Goal: Information Seeking & Learning: Learn about a topic

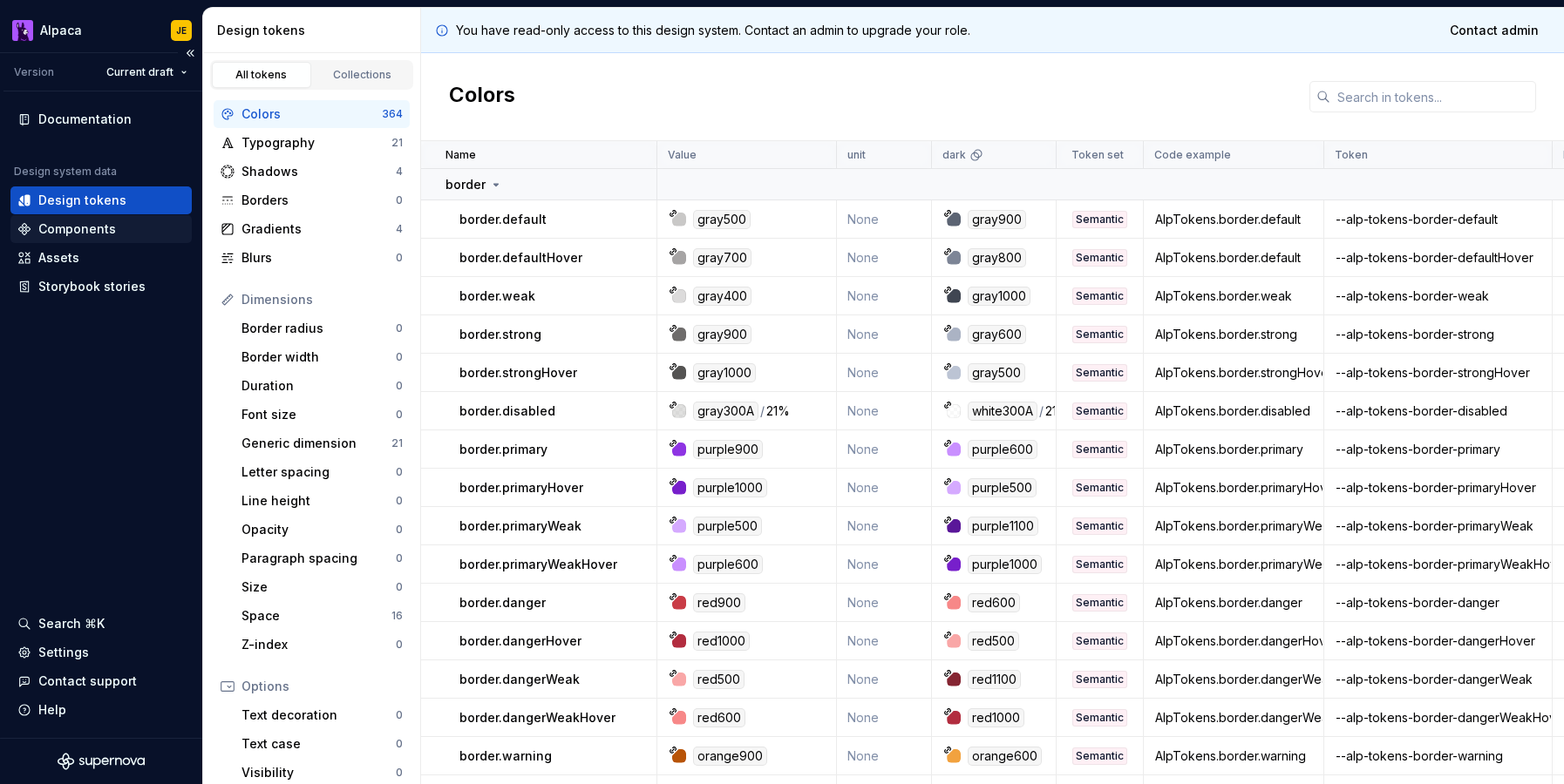
click at [113, 224] on div "Components" at bounding box center [77, 230] width 78 height 18
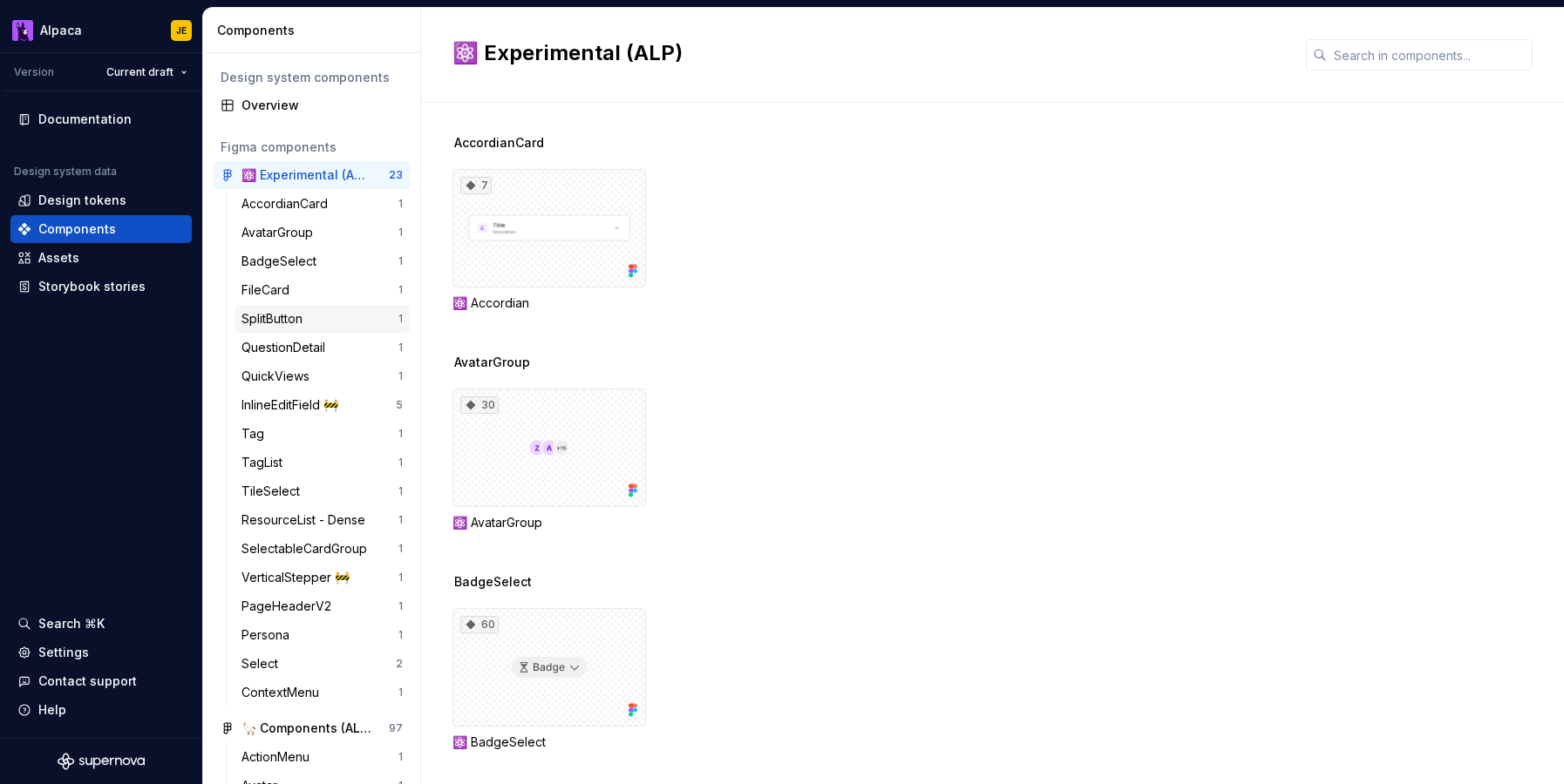
click at [309, 318] on div "SplitButton" at bounding box center [275, 319] width 68 height 18
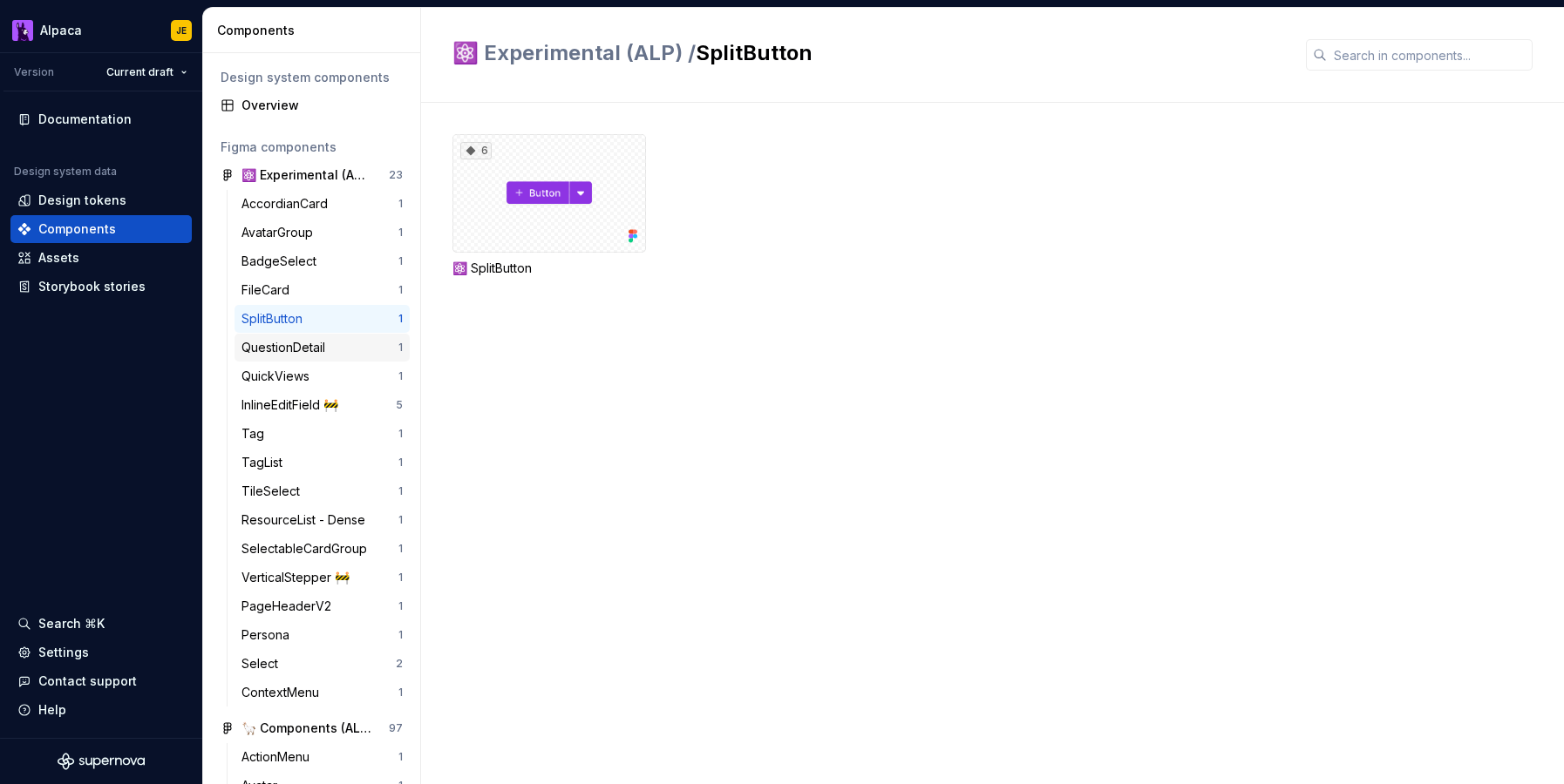
click at [322, 339] on div "QuestionDetail" at bounding box center [287, 347] width 90 height 18
click at [307, 377] on div "QuickViews" at bounding box center [279, 377] width 75 height 18
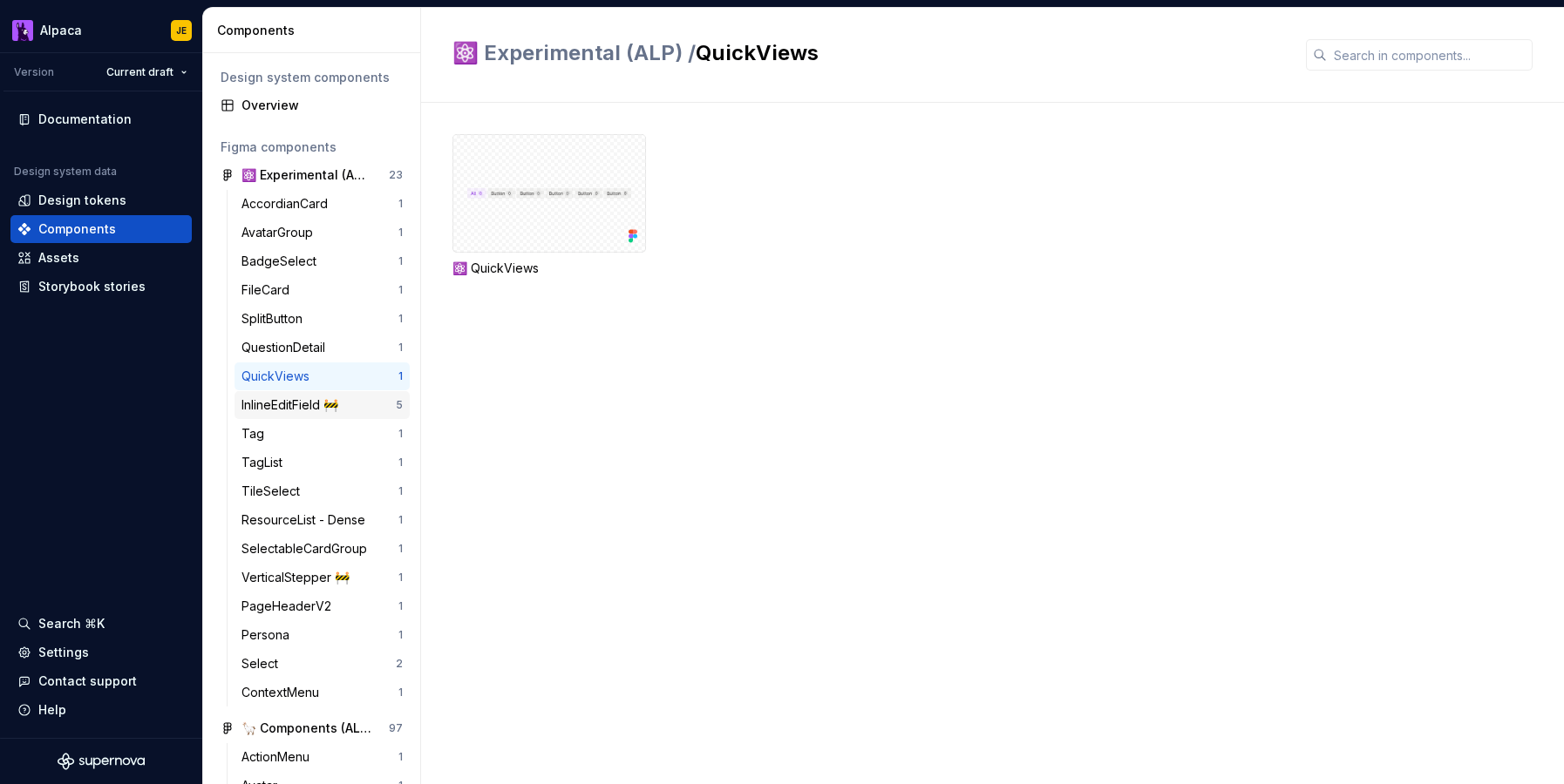
click at [301, 400] on div "InlineEditField 🚧" at bounding box center [294, 405] width 104 height 18
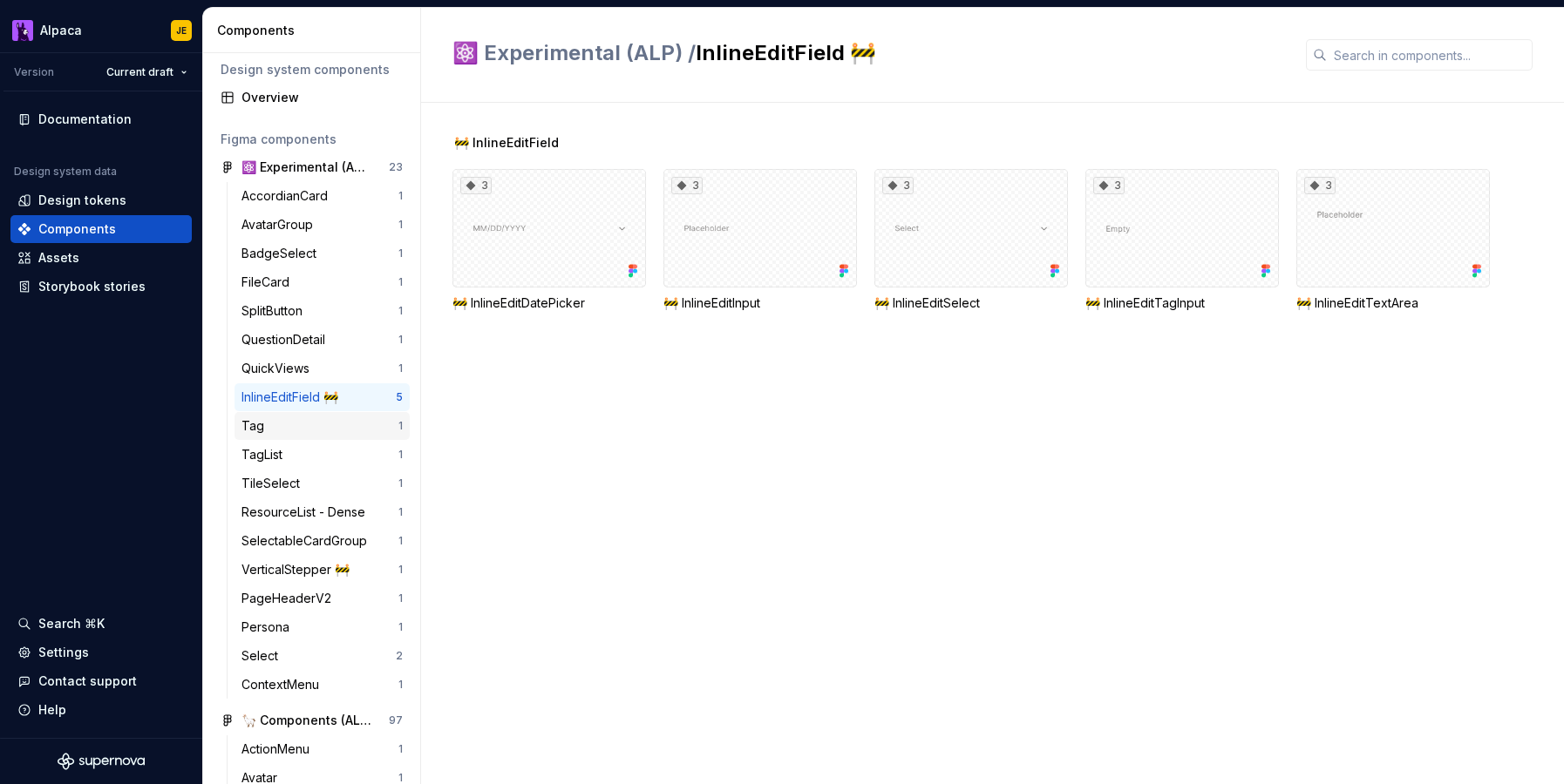
scroll to position [32, 0]
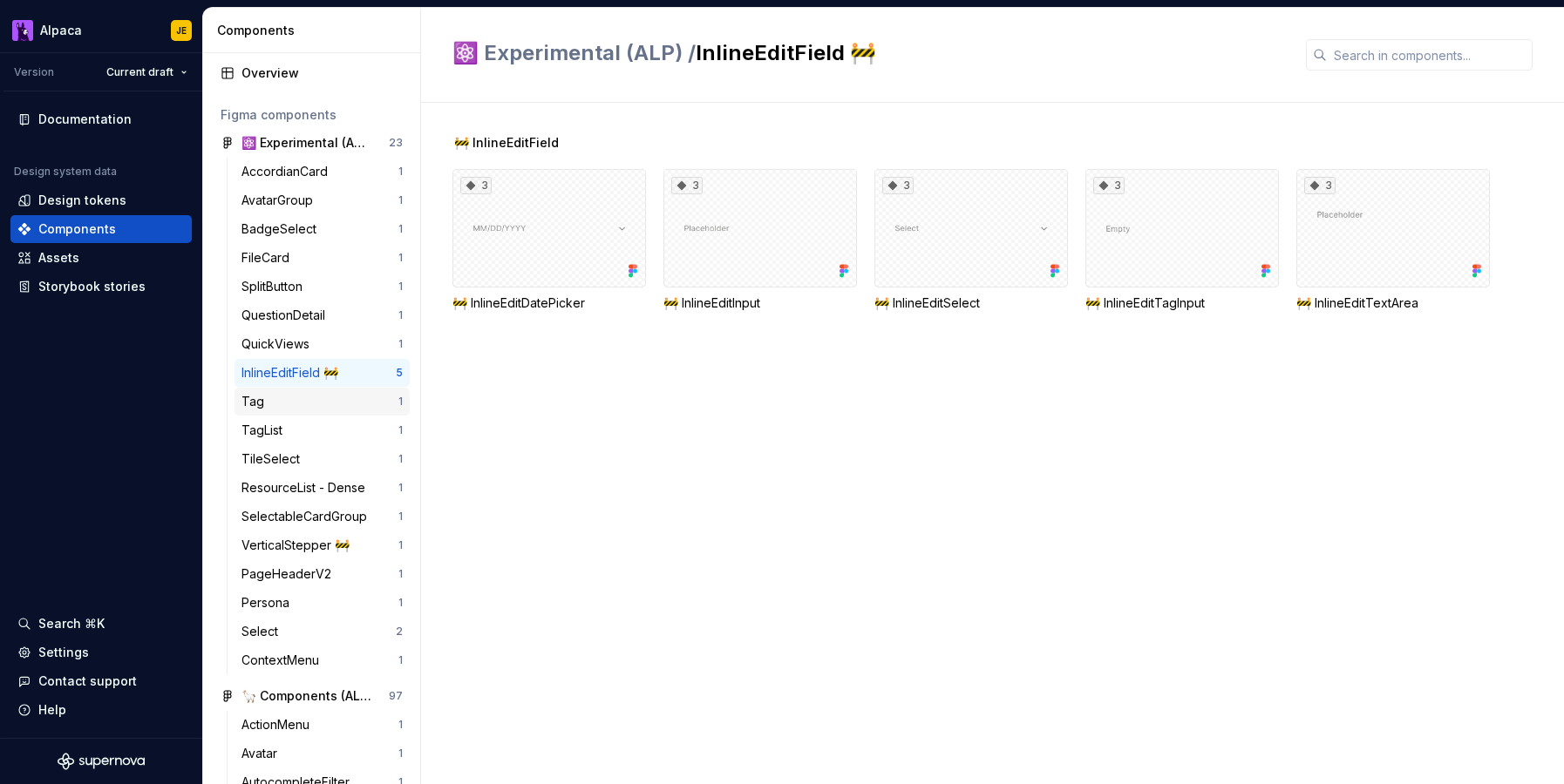
click at [315, 410] on div "Tag 1" at bounding box center [322, 401] width 175 height 27
click at [314, 431] on div "TagList" at bounding box center [320, 431] width 157 height 18
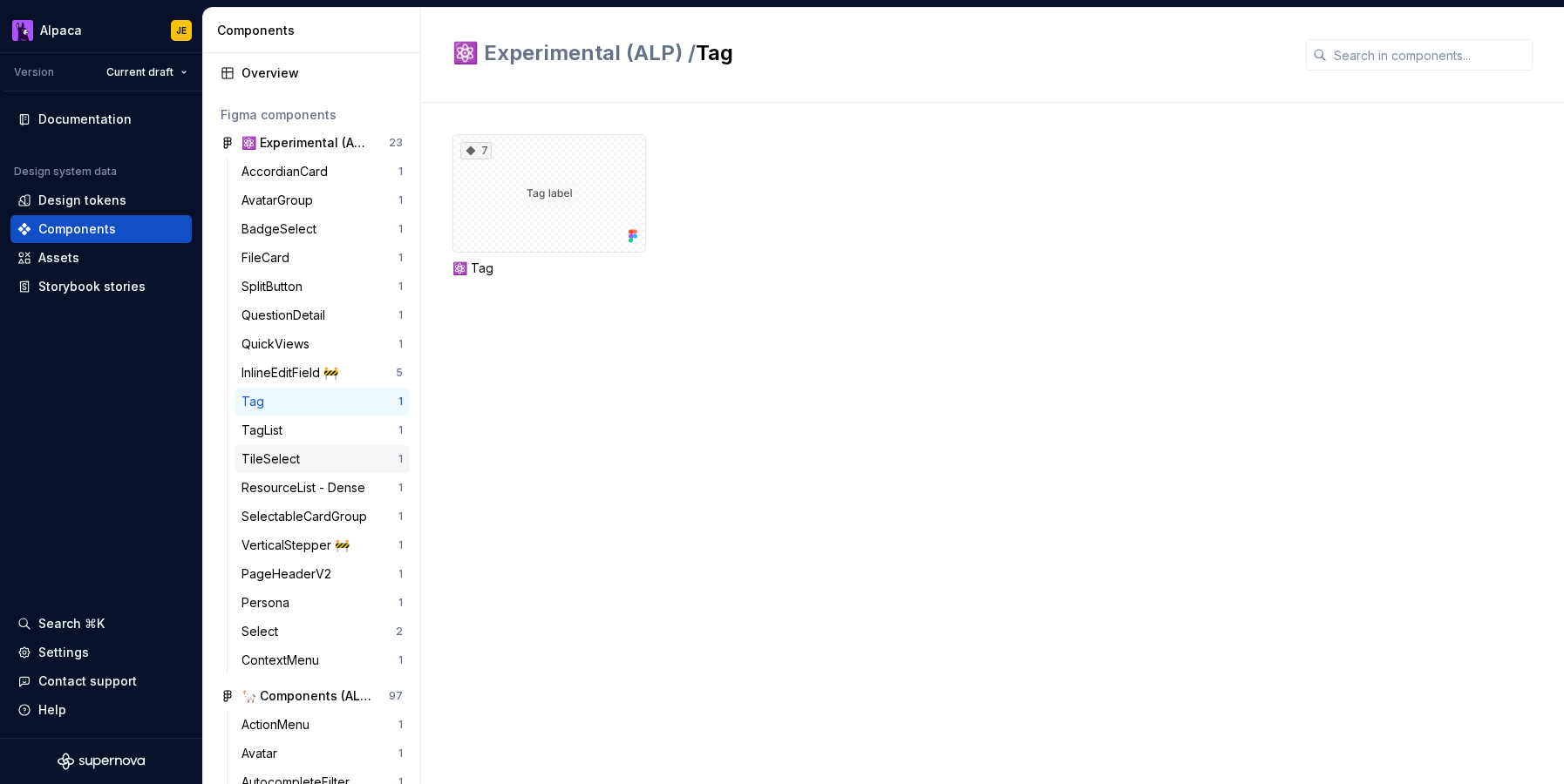
click at [319, 460] on div "TileSelect" at bounding box center [320, 459] width 157 height 18
click at [325, 498] on div "ResourceList - Dense 1" at bounding box center [322, 488] width 175 height 27
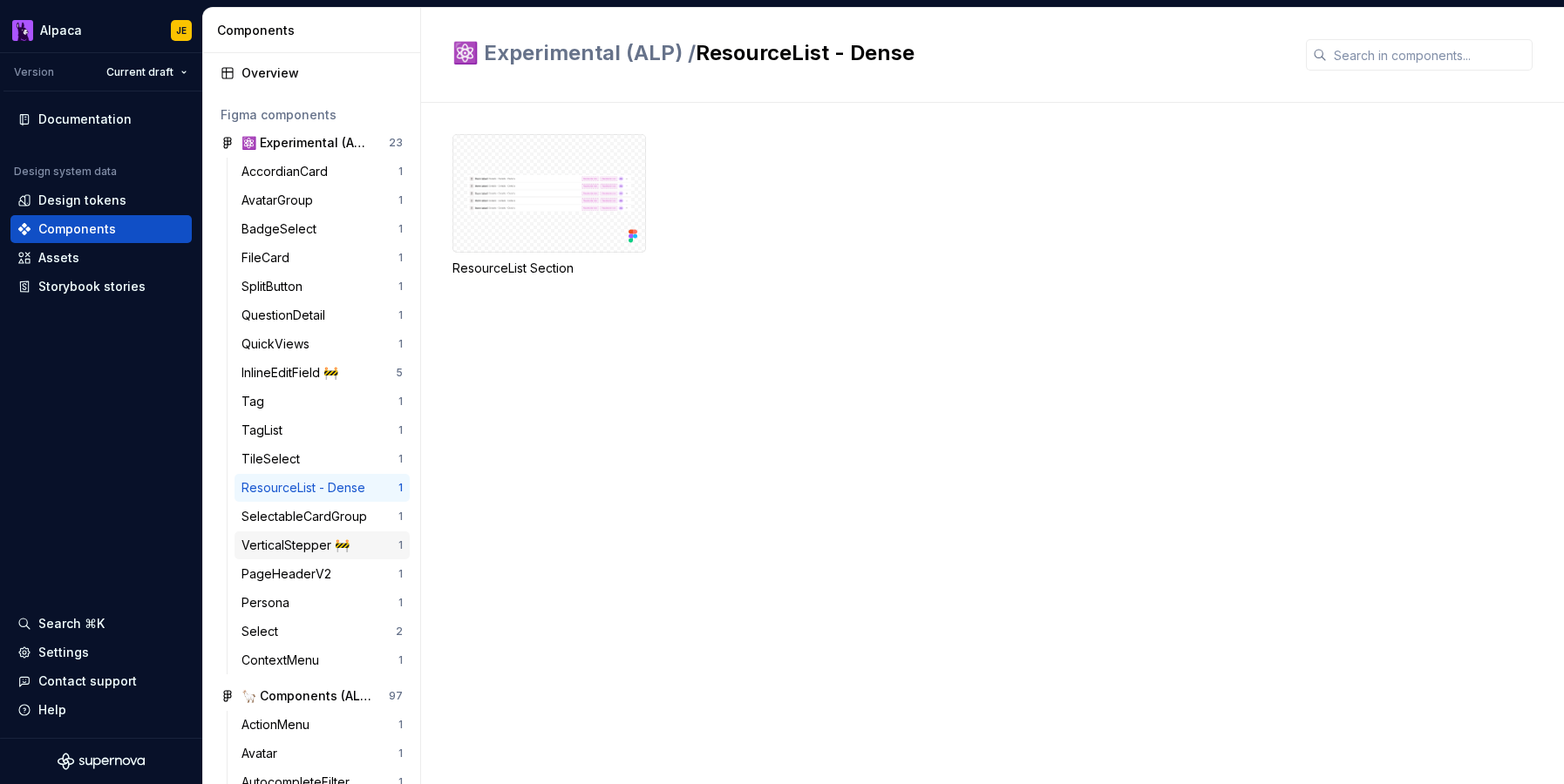
click at [317, 541] on div "VerticalStepper 🚧" at bounding box center [298, 546] width 115 height 18
click at [319, 570] on div "PageHeaderV2" at bounding box center [290, 574] width 97 height 18
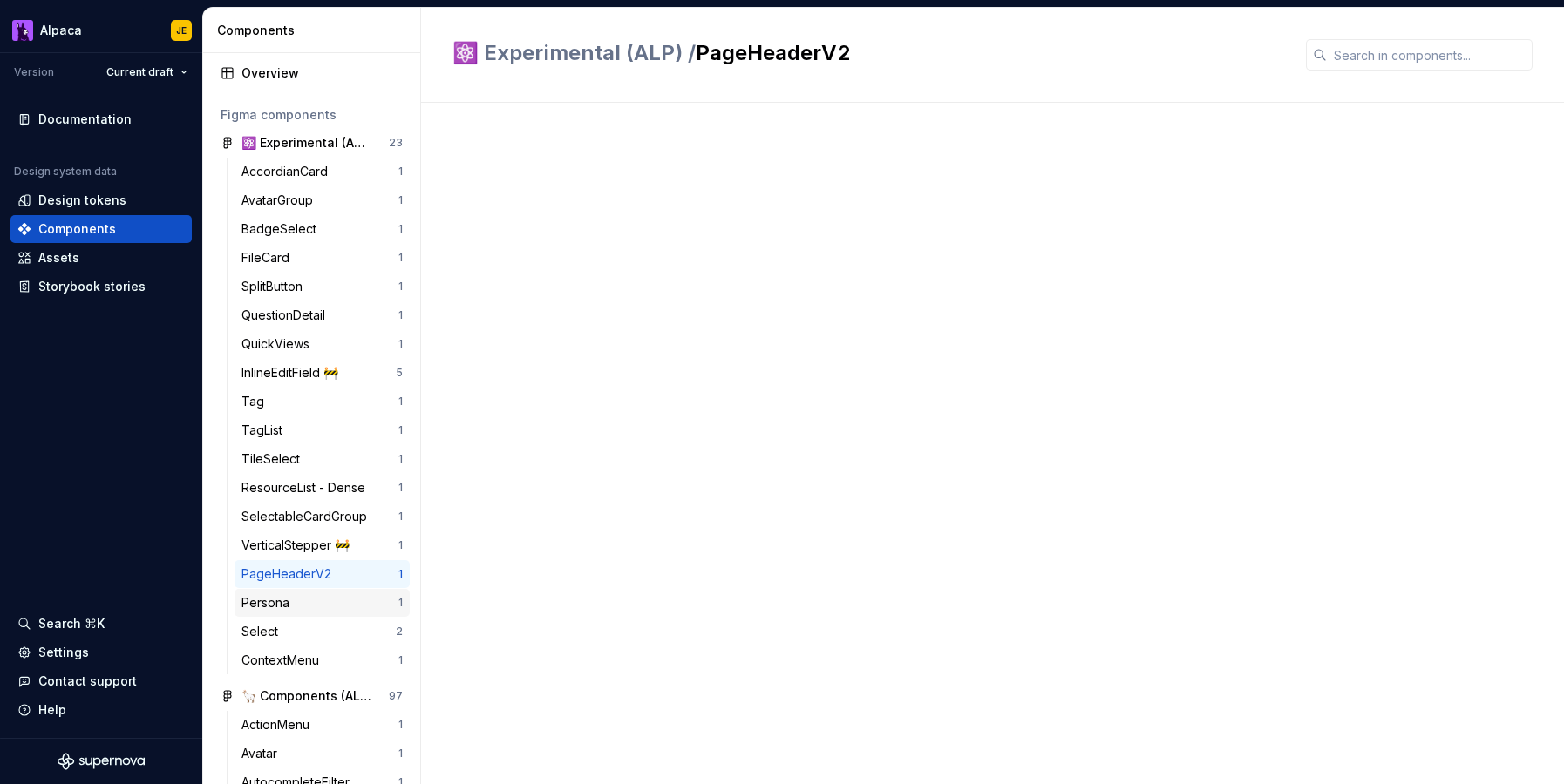
drag, startPoint x: 328, startPoint y: 597, endPoint x: 331, endPoint y: 605, distance: 8.5
click at [329, 597] on div "Persona" at bounding box center [320, 603] width 157 height 18
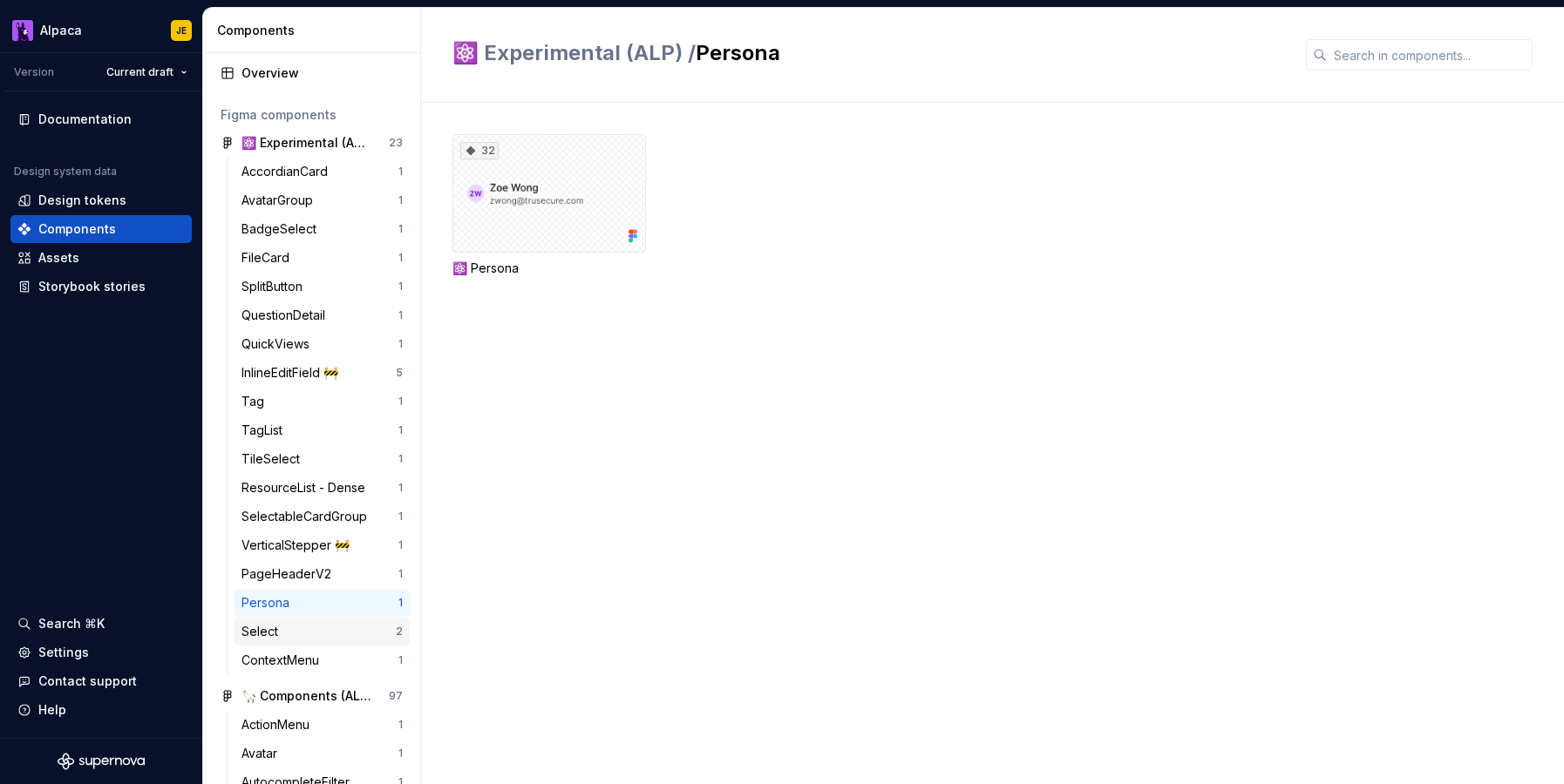
click at [341, 627] on div "Select" at bounding box center [318, 632] width 154 height 18
click at [523, 206] on div "22" at bounding box center [549, 193] width 193 height 119
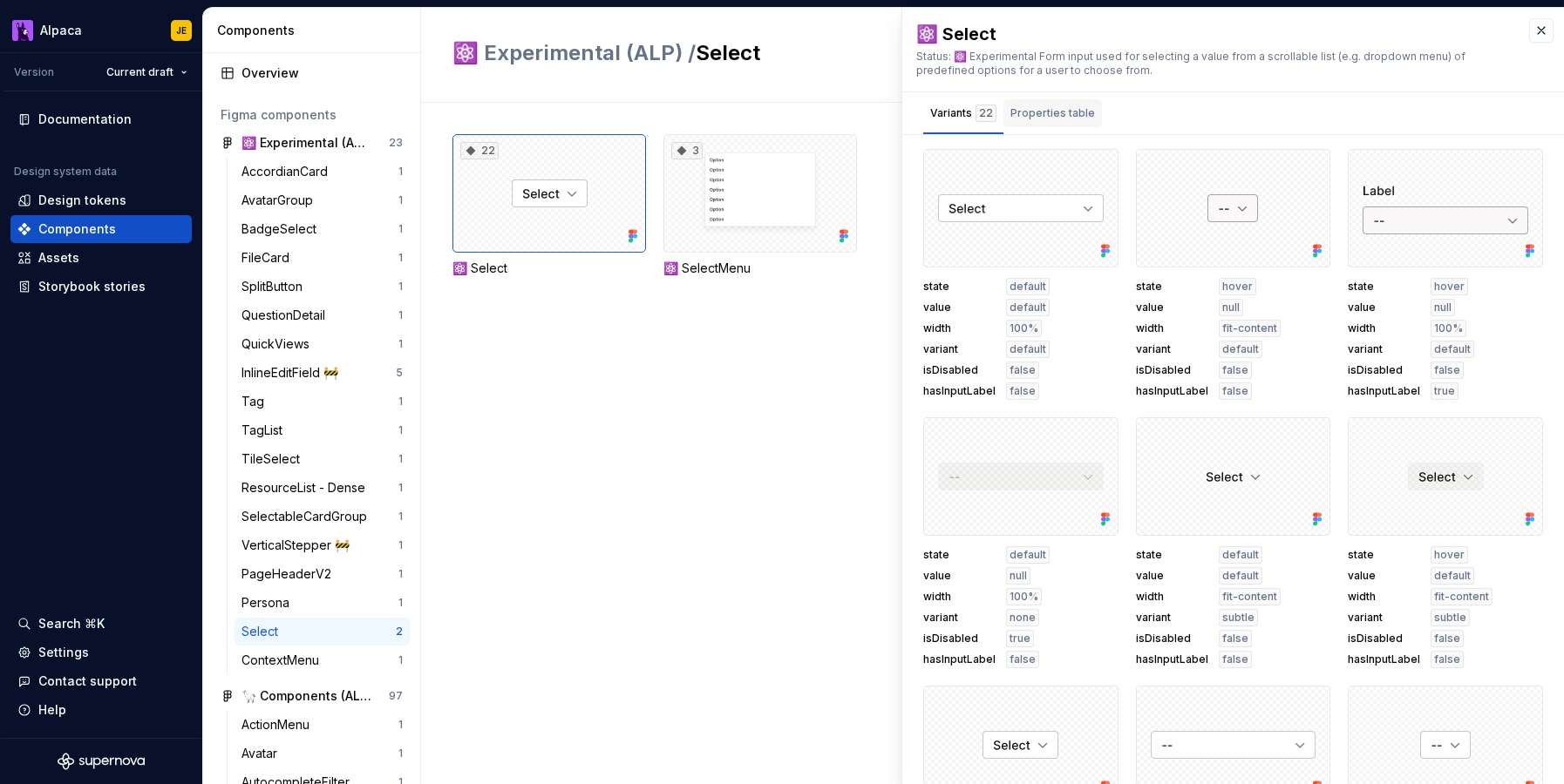
click at [1047, 106] on div "Properties table" at bounding box center [1052, 114] width 84 height 18
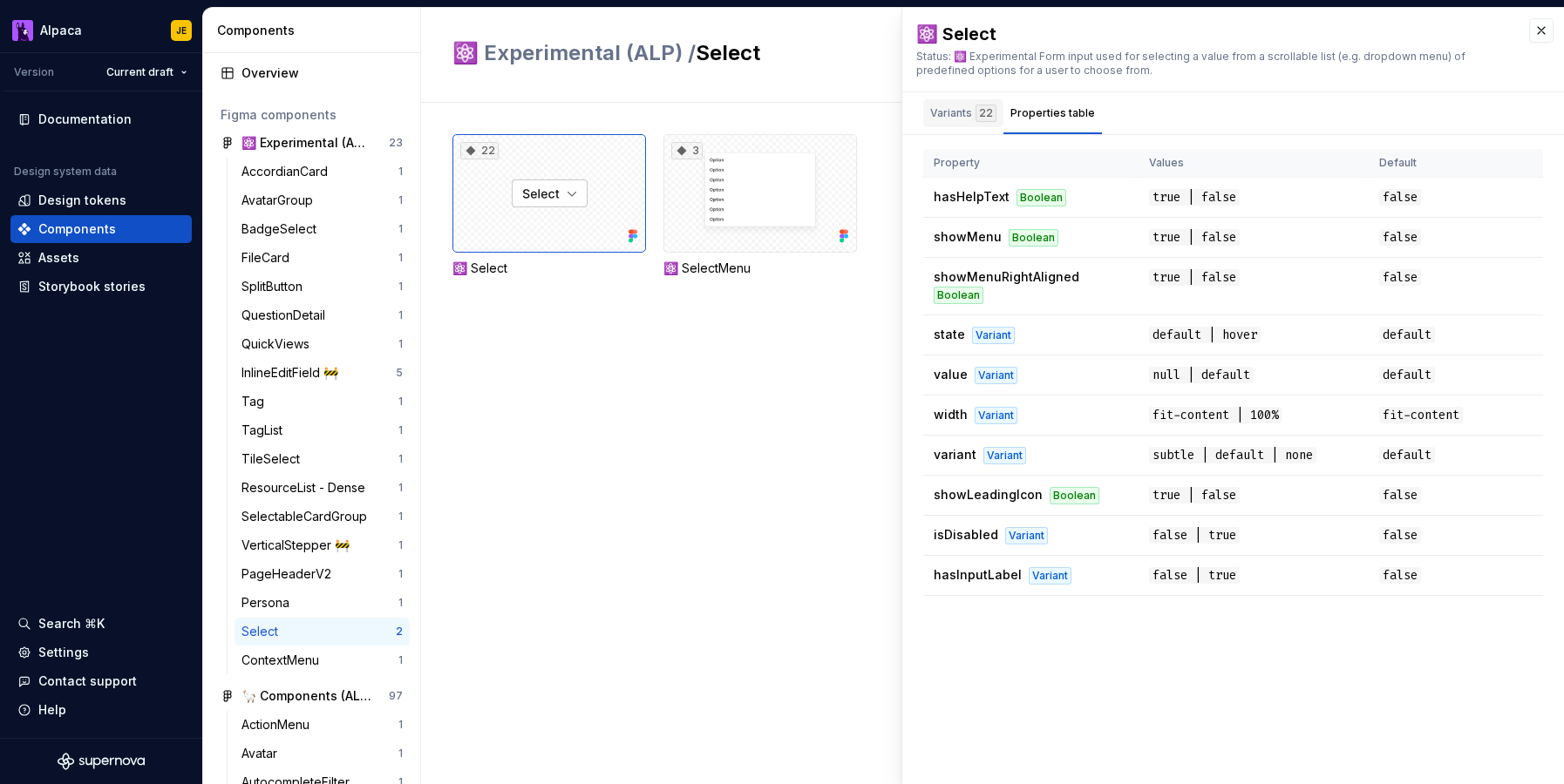
click at [951, 113] on div "Variants 22" at bounding box center [962, 114] width 66 height 18
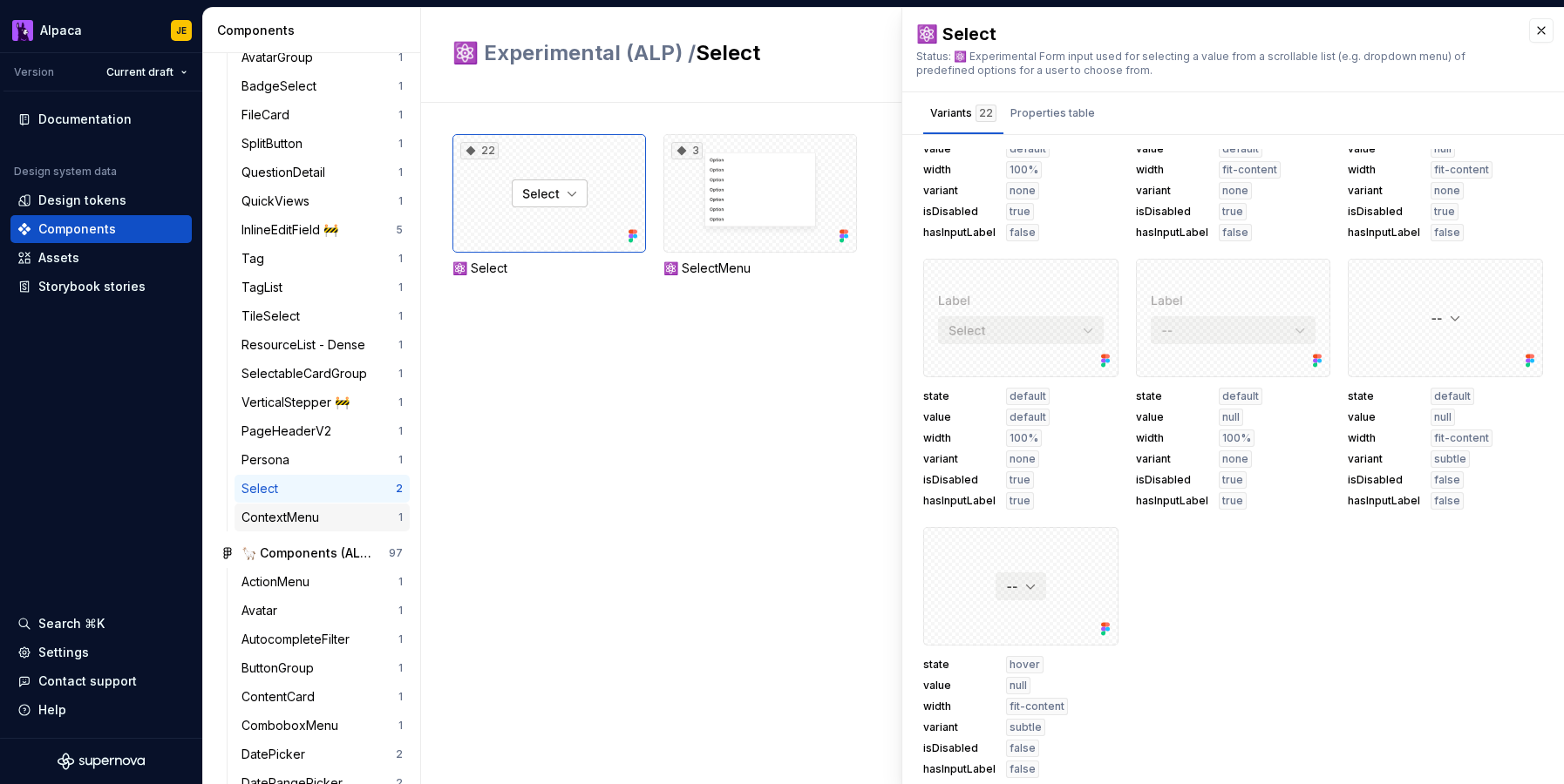
scroll to position [187, 0]
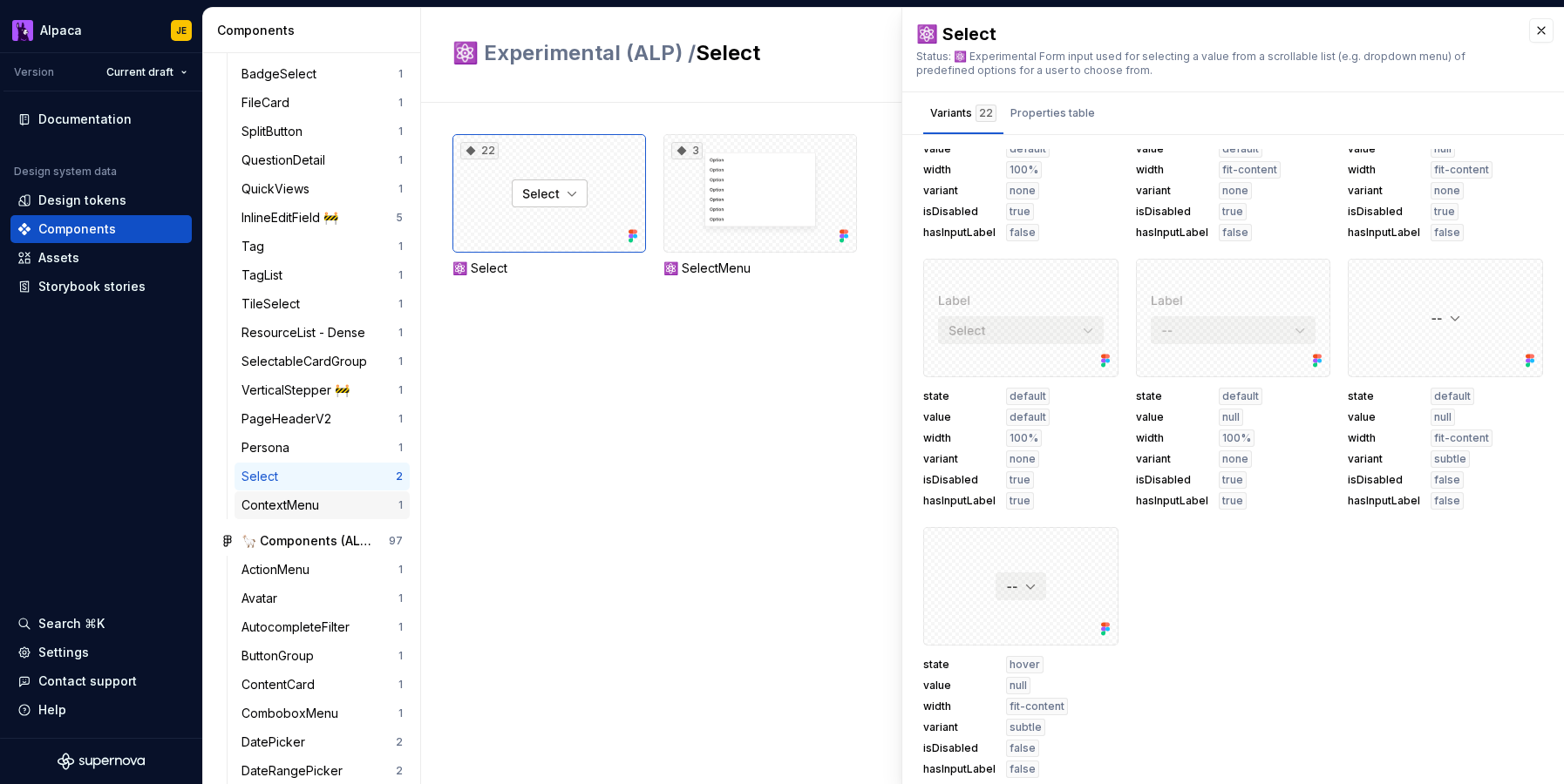
click at [311, 501] on div "ContextMenu" at bounding box center [284, 505] width 84 height 18
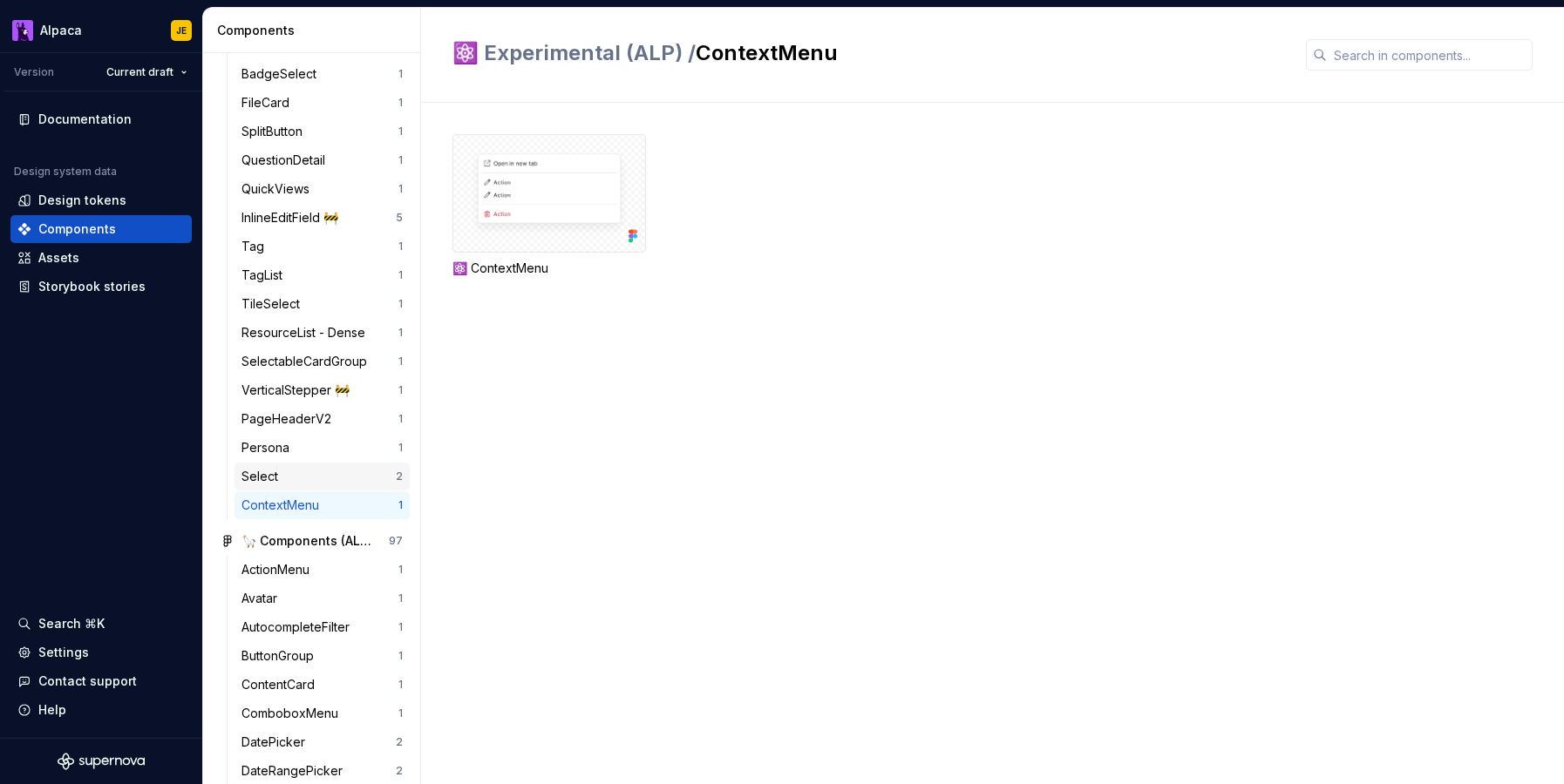
click at [315, 479] on div "Select" at bounding box center [318, 477] width 154 height 18
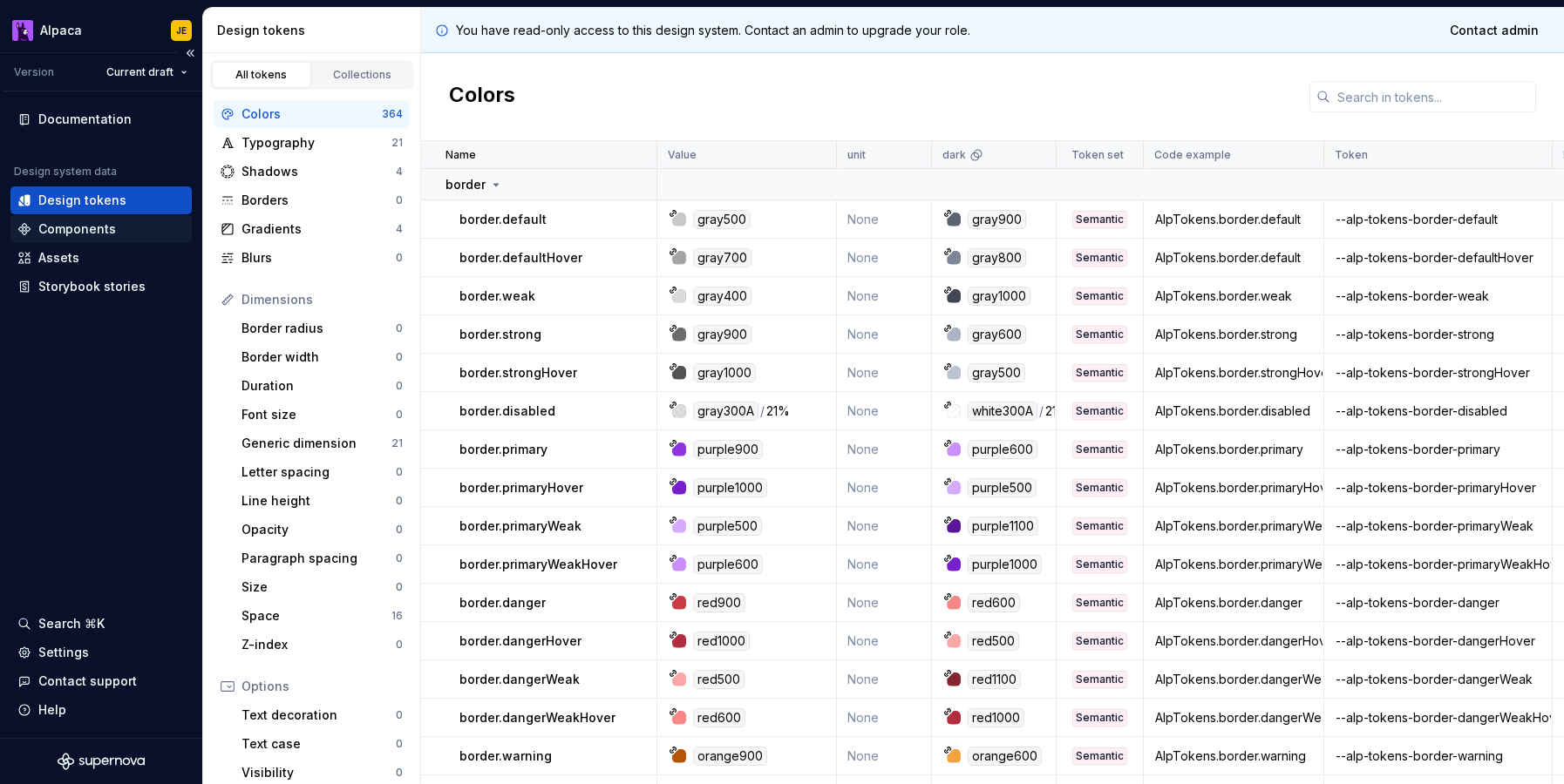
click at [111, 232] on div "Components" at bounding box center [77, 230] width 78 height 18
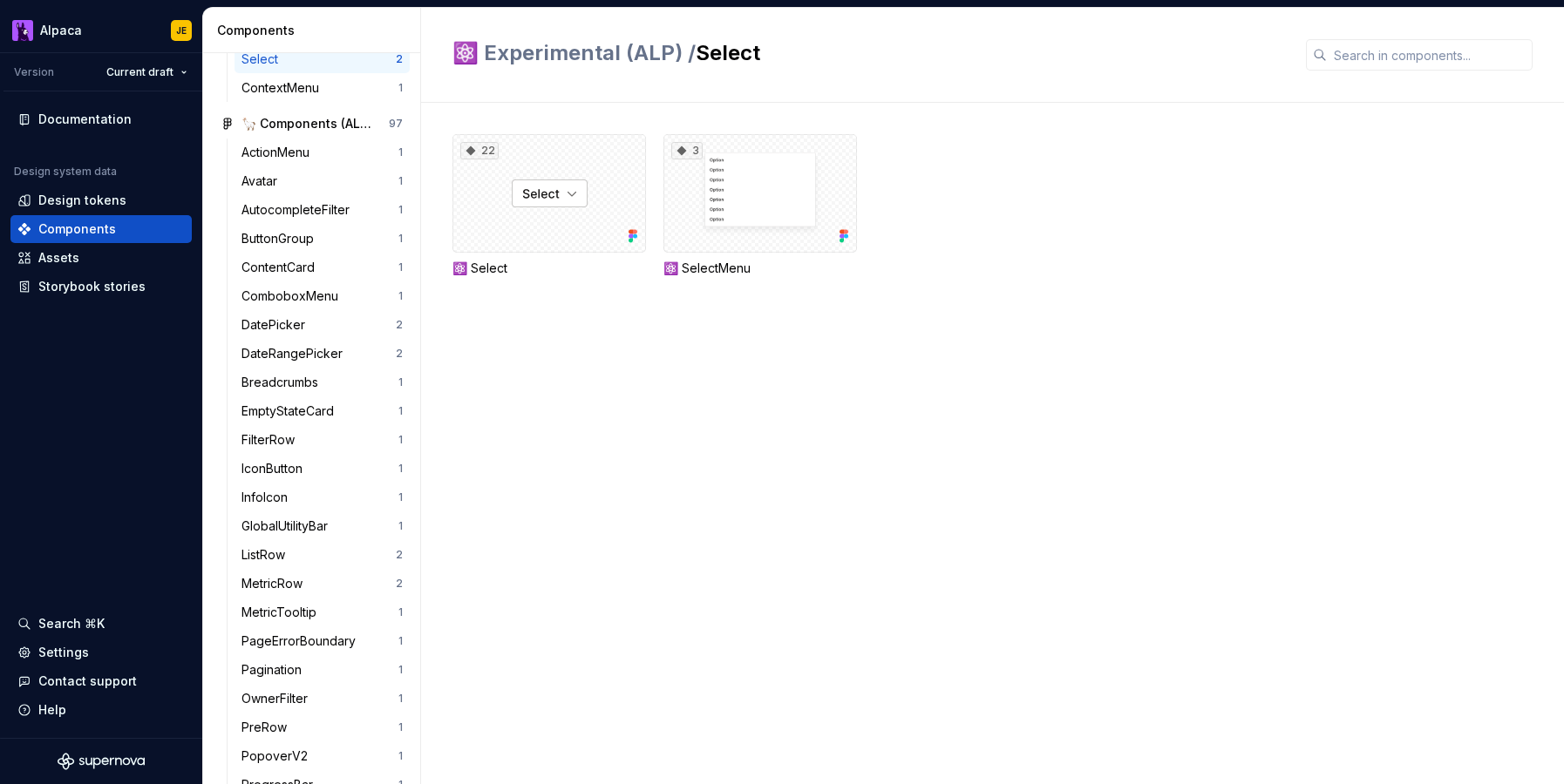
scroll to position [605, 0]
click at [287, 410] on div "EmptyStateCard" at bounding box center [291, 410] width 99 height 18
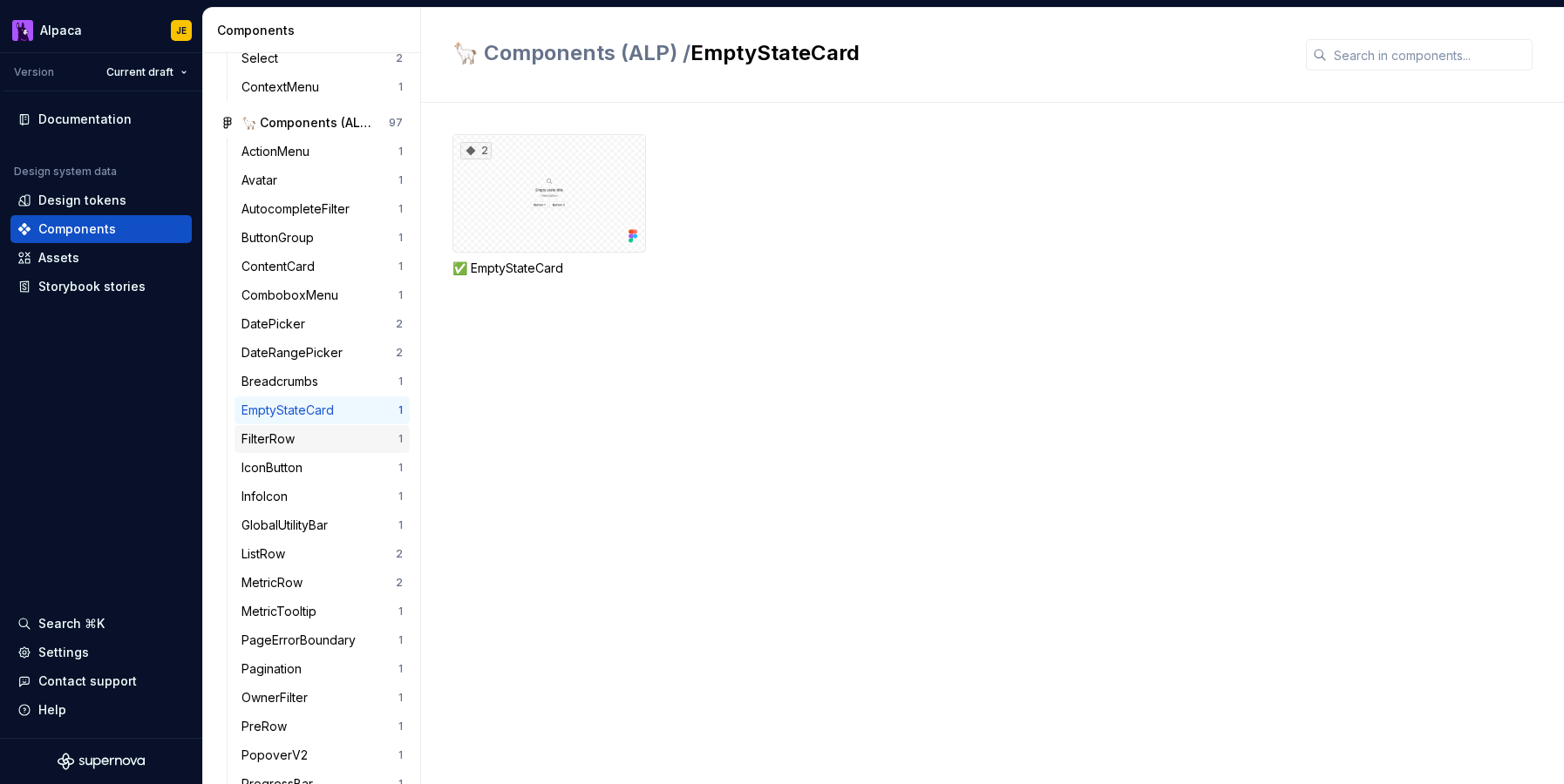
click at [290, 439] on div "FilterRow" at bounding box center [271, 440] width 60 height 18
click at [298, 463] on div "IconButton" at bounding box center [275, 468] width 68 height 18
click at [299, 446] on div "FilterRow" at bounding box center [271, 440] width 60 height 18
click at [302, 413] on div "EmptyStateCard" at bounding box center [291, 410] width 99 height 18
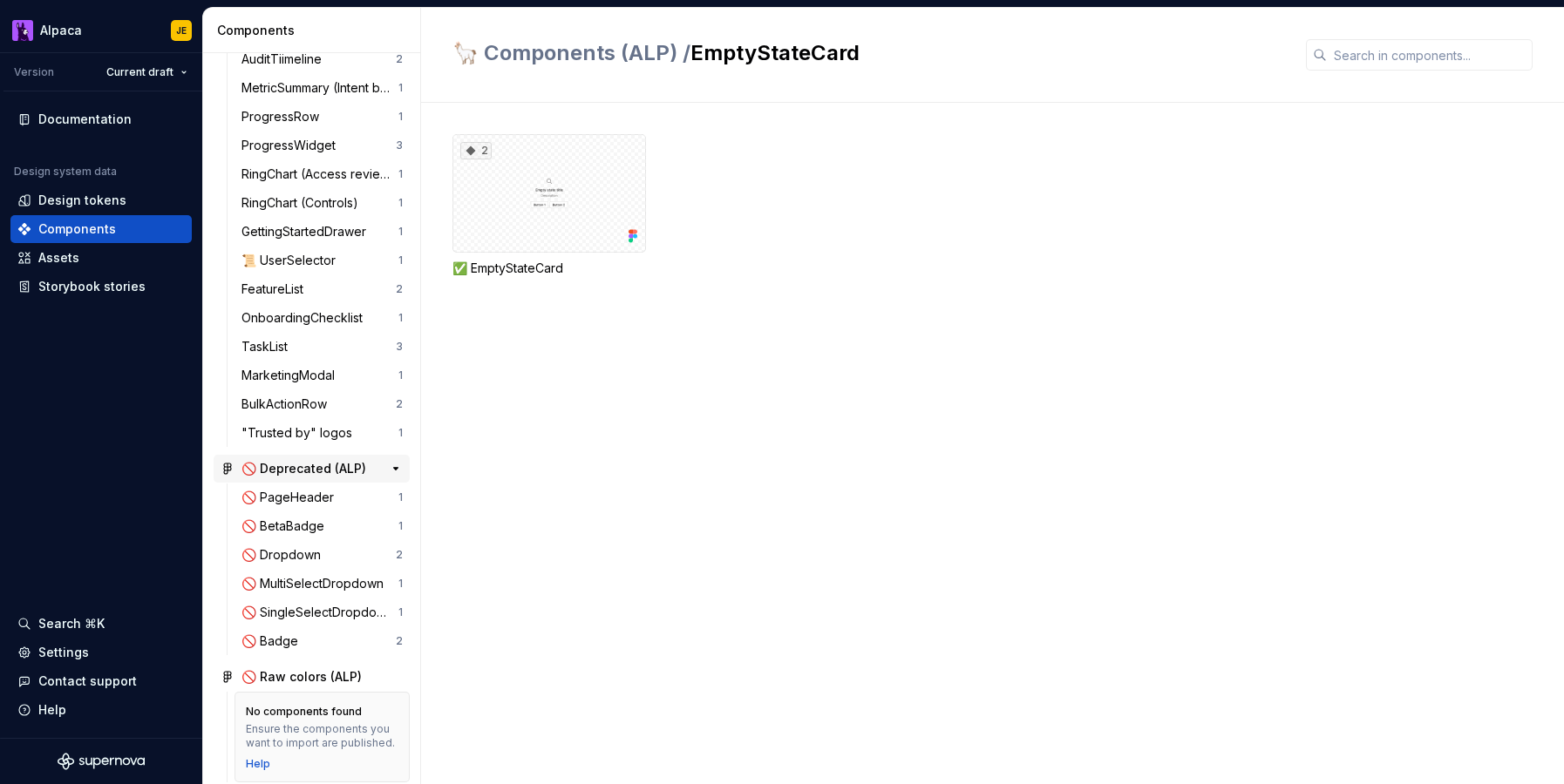
scroll to position [2468, 0]
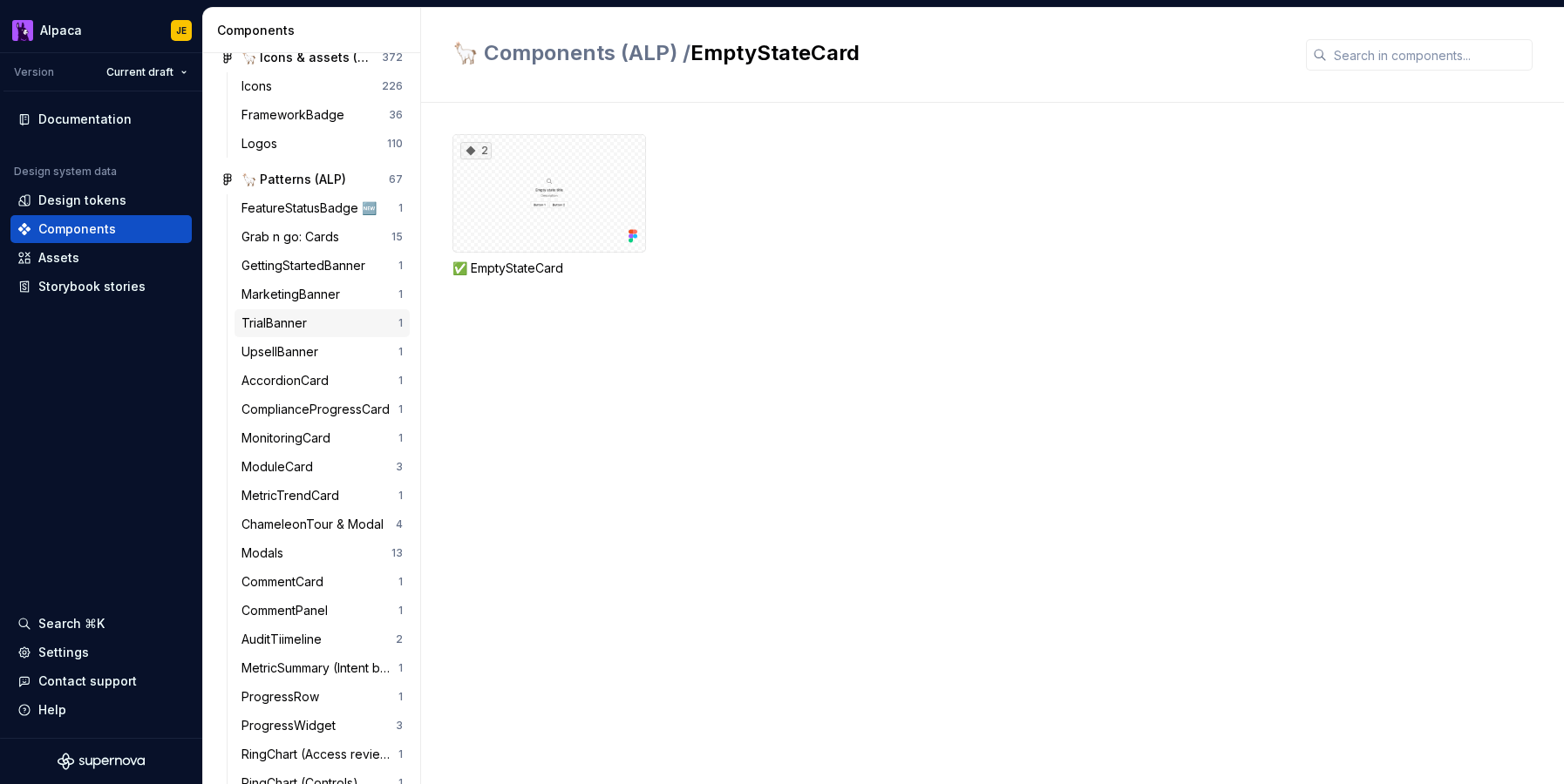
click at [296, 318] on div "TrialBanner" at bounding box center [278, 324] width 73 height 18
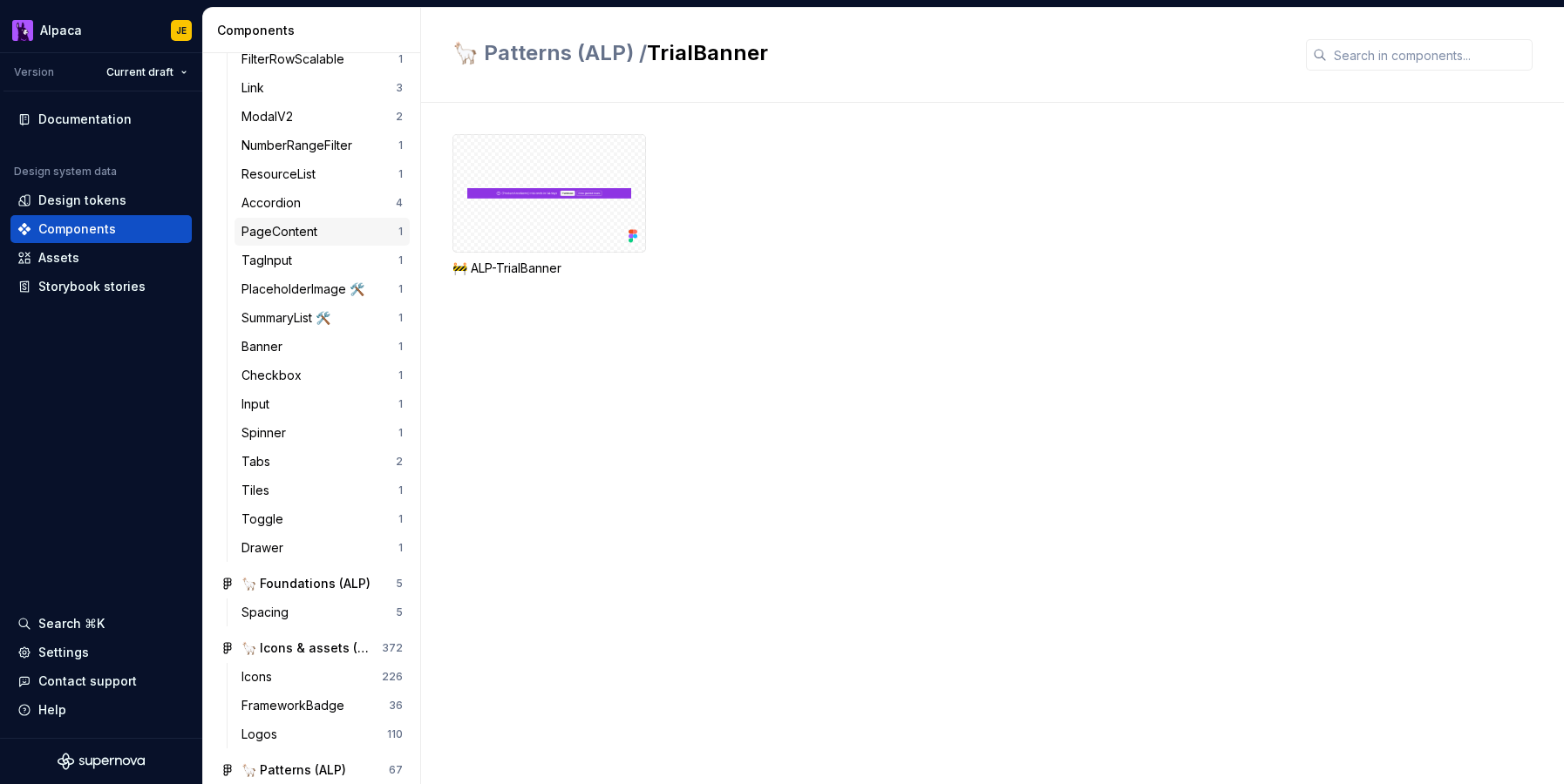
scroll to position [1845, 0]
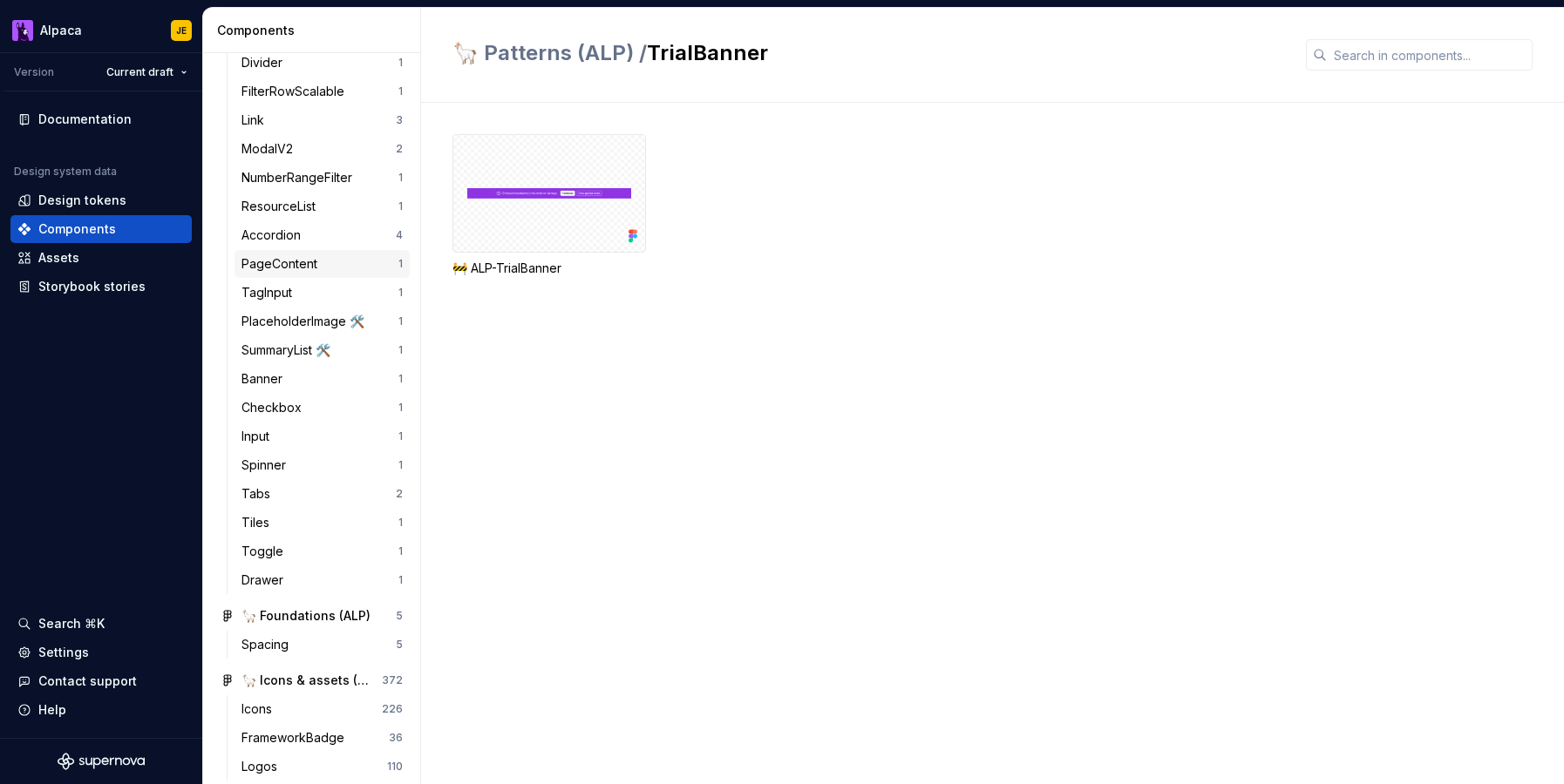
click at [302, 260] on div "PageContent" at bounding box center [283, 264] width 82 height 18
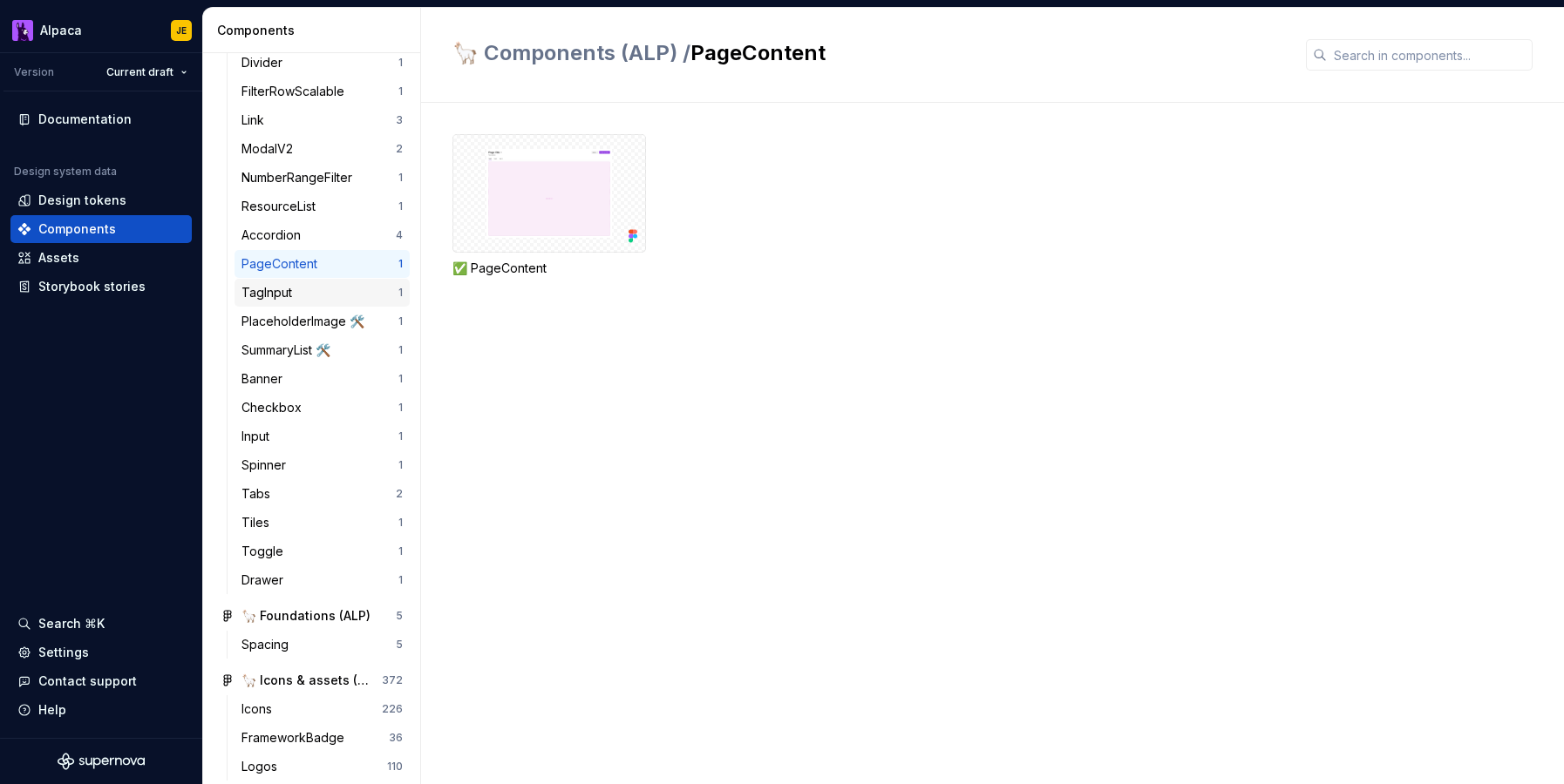
click at [305, 289] on div "TagInput" at bounding box center [320, 292] width 157 height 18
click at [301, 243] on div "Accordion" at bounding box center [274, 235] width 66 height 18
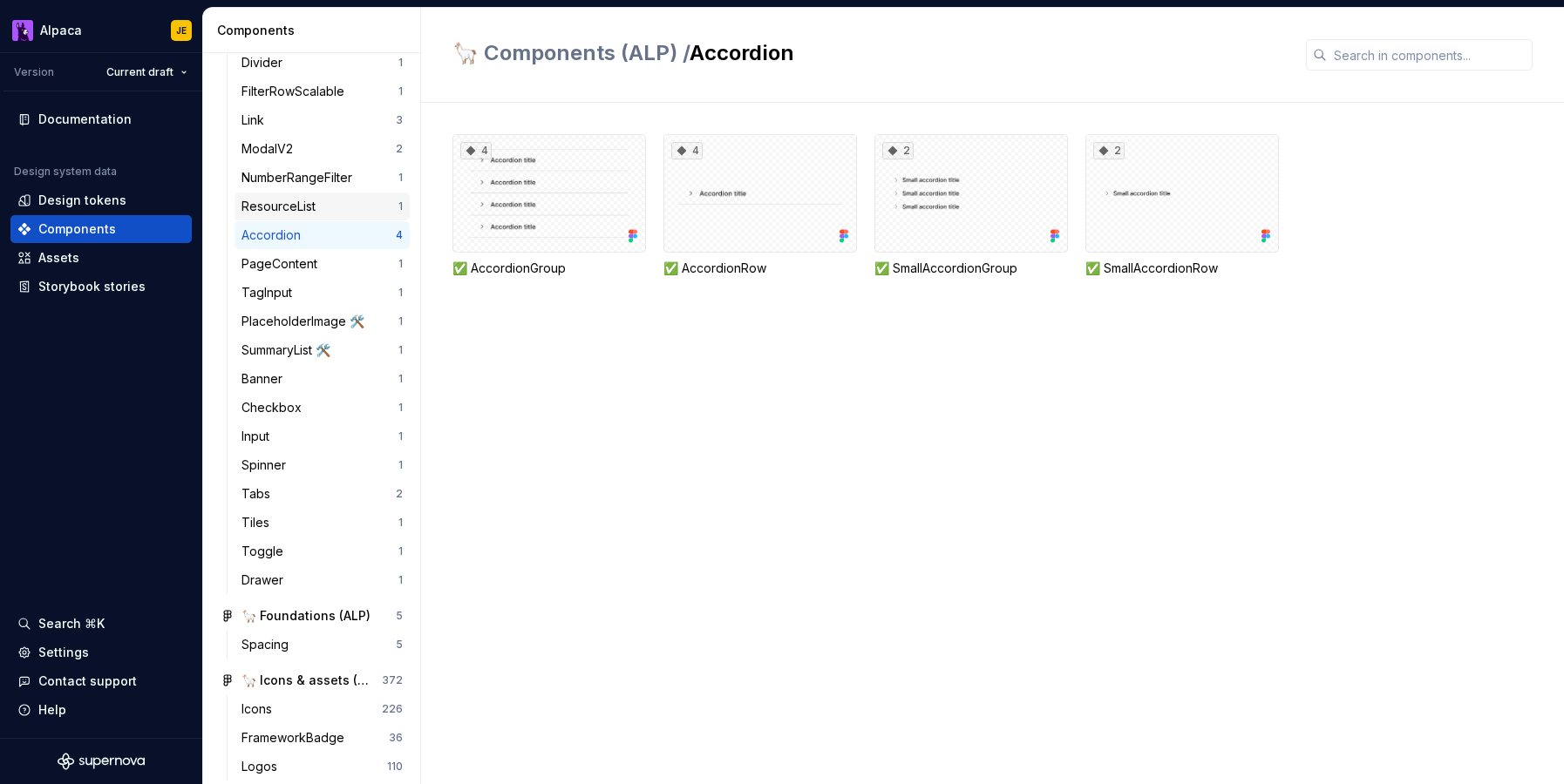
click at [300, 208] on div "ResourceList" at bounding box center [282, 207] width 81 height 18
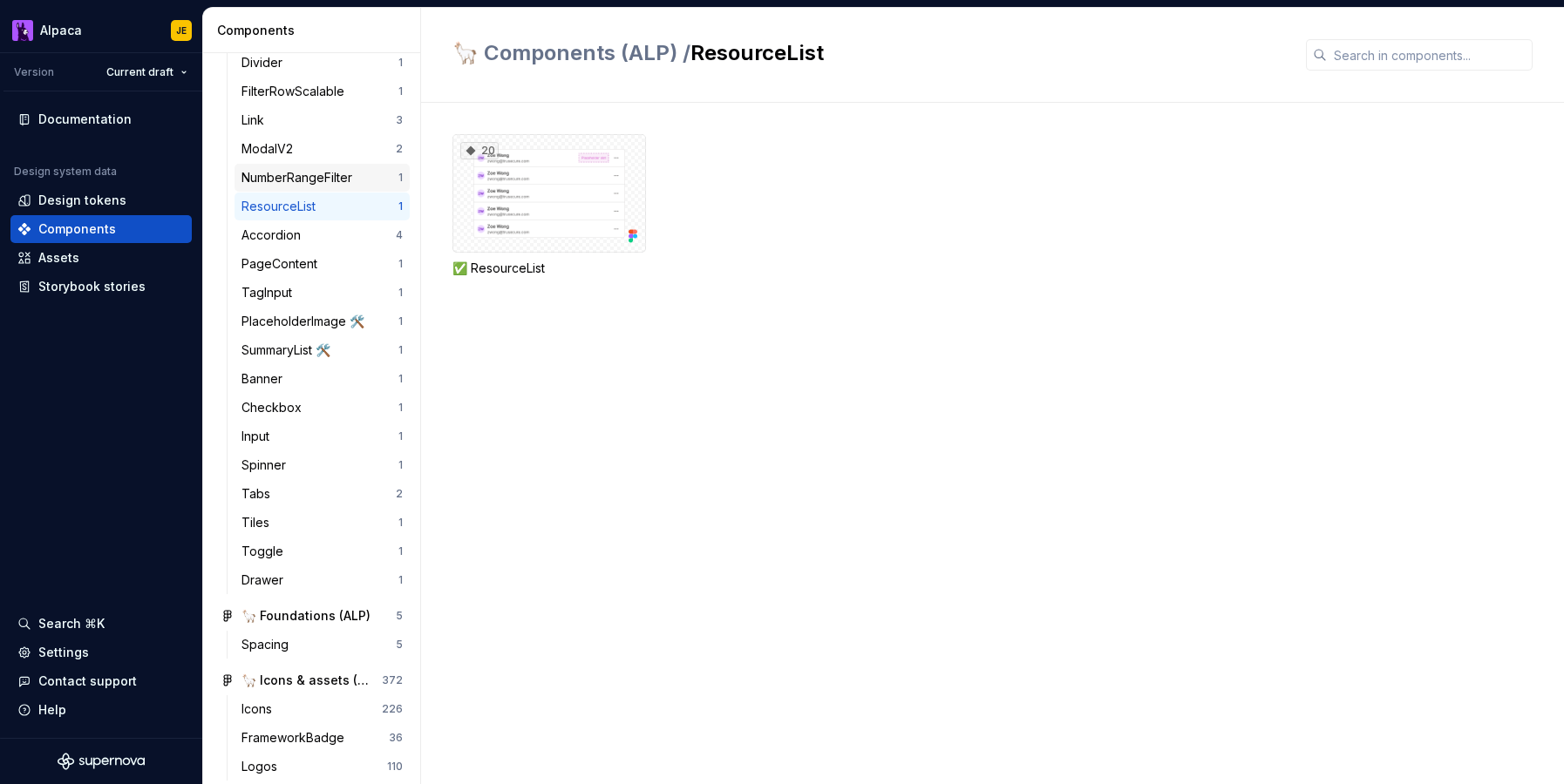
click at [307, 175] on div "NumberRangeFilter" at bounding box center [300, 178] width 118 height 18
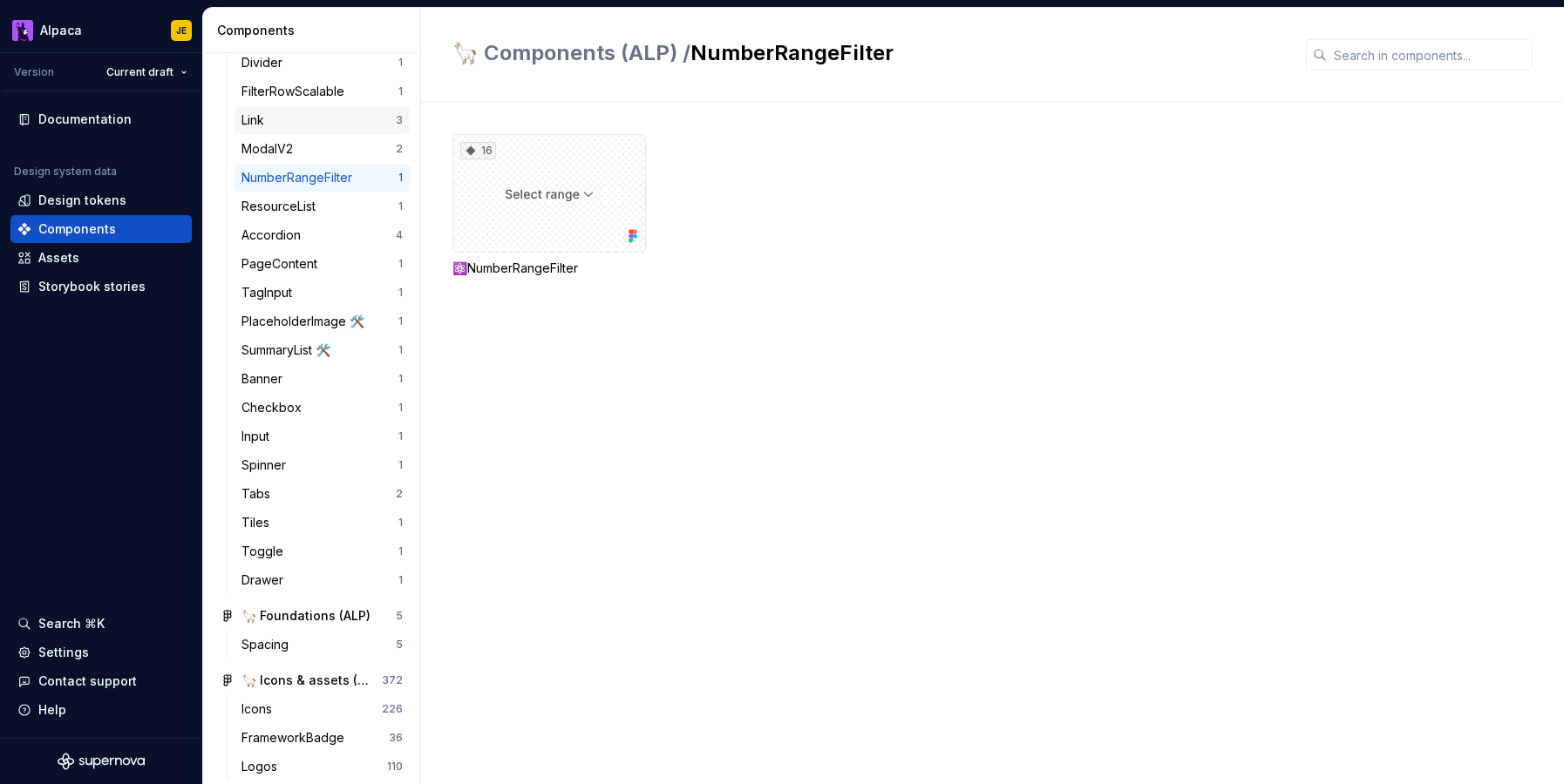
click at [307, 133] on div "Link 3" at bounding box center [322, 120] width 175 height 27
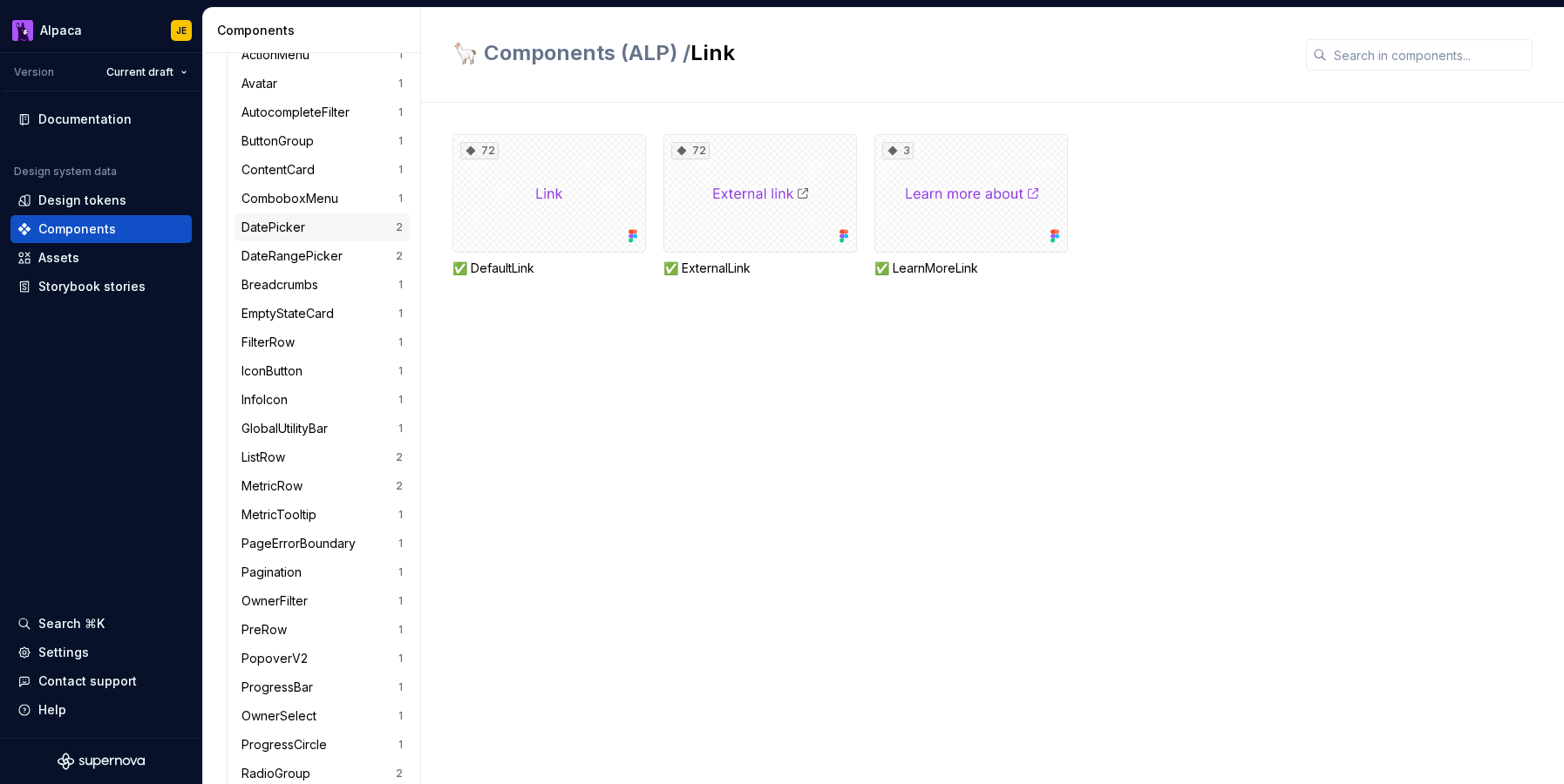
scroll to position [620, 0]
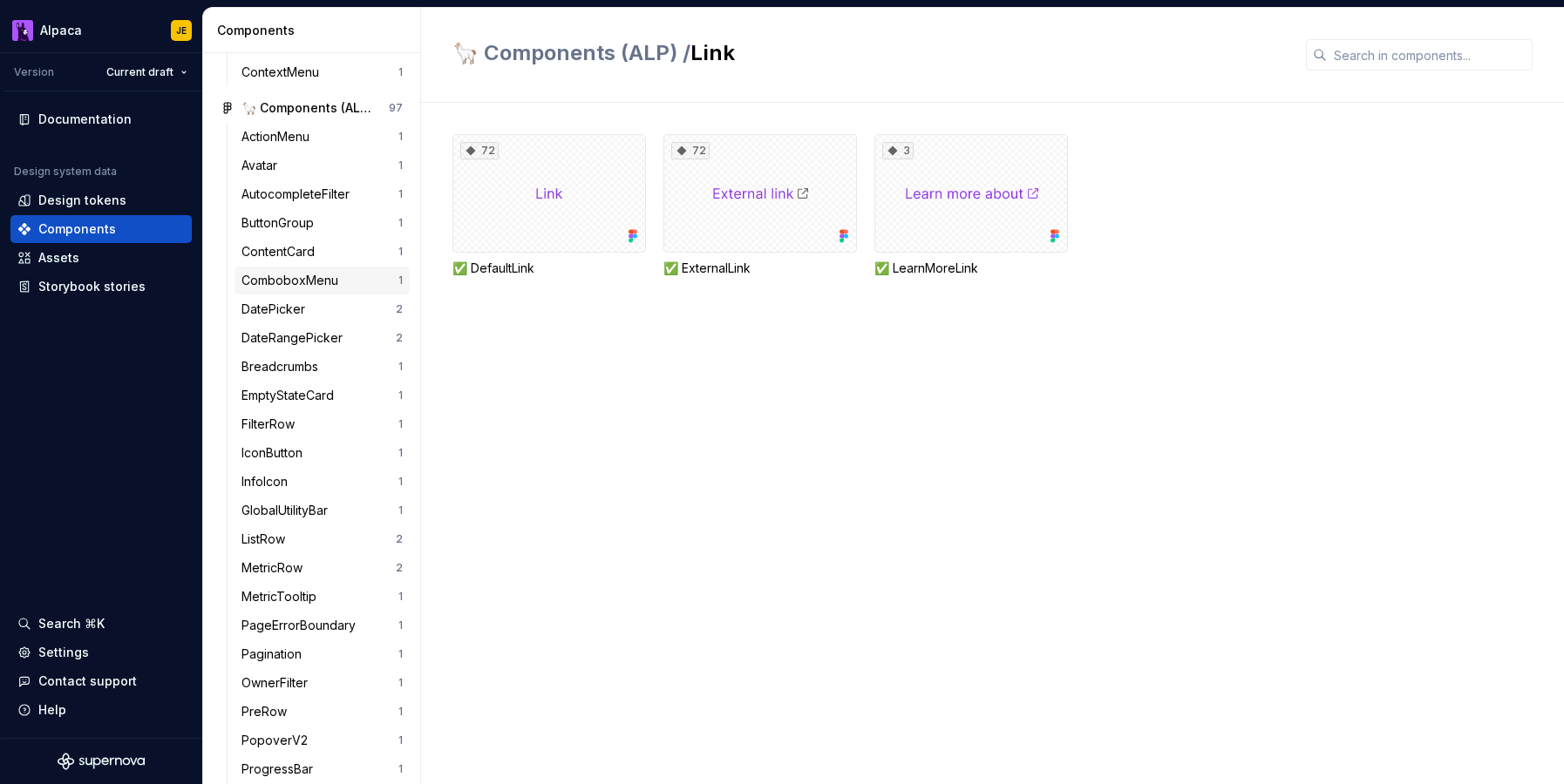
click at [304, 283] on div "ComboboxMenu" at bounding box center [294, 281] width 104 height 18
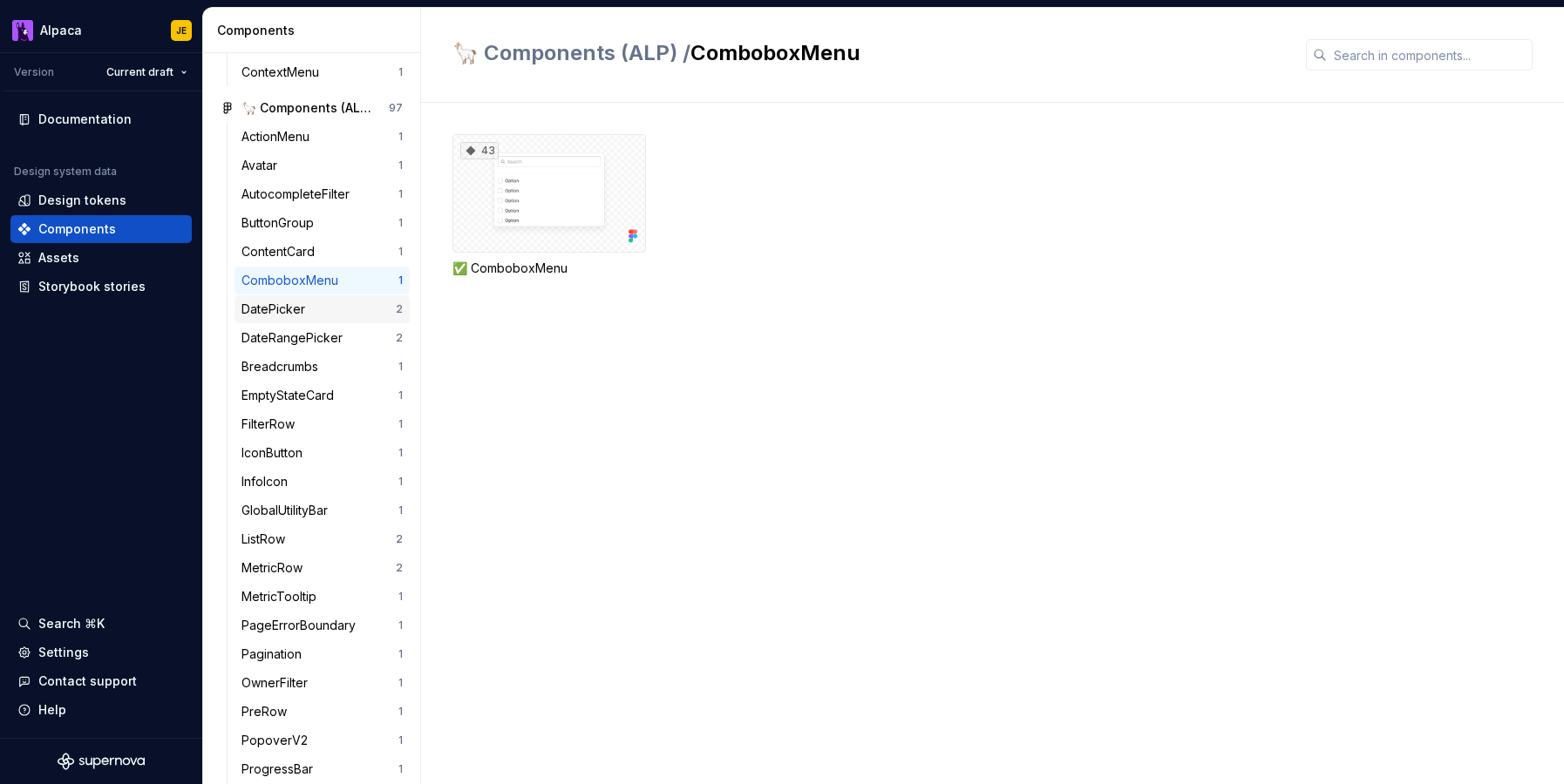
click at [303, 307] on div "DatePicker" at bounding box center [277, 309] width 71 height 18
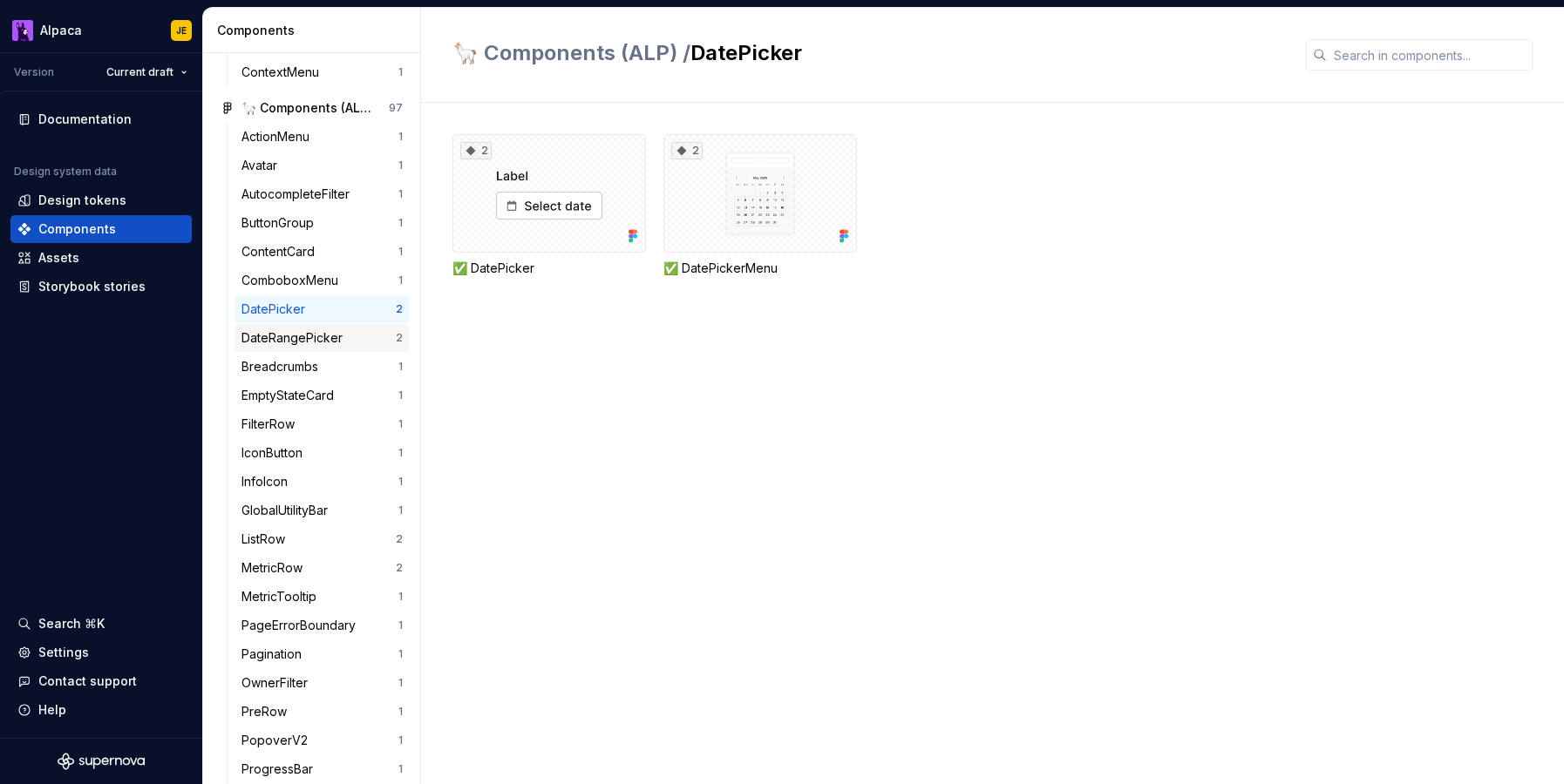
click at [305, 335] on div "DateRangePicker" at bounding box center [296, 339] width 108 height 18
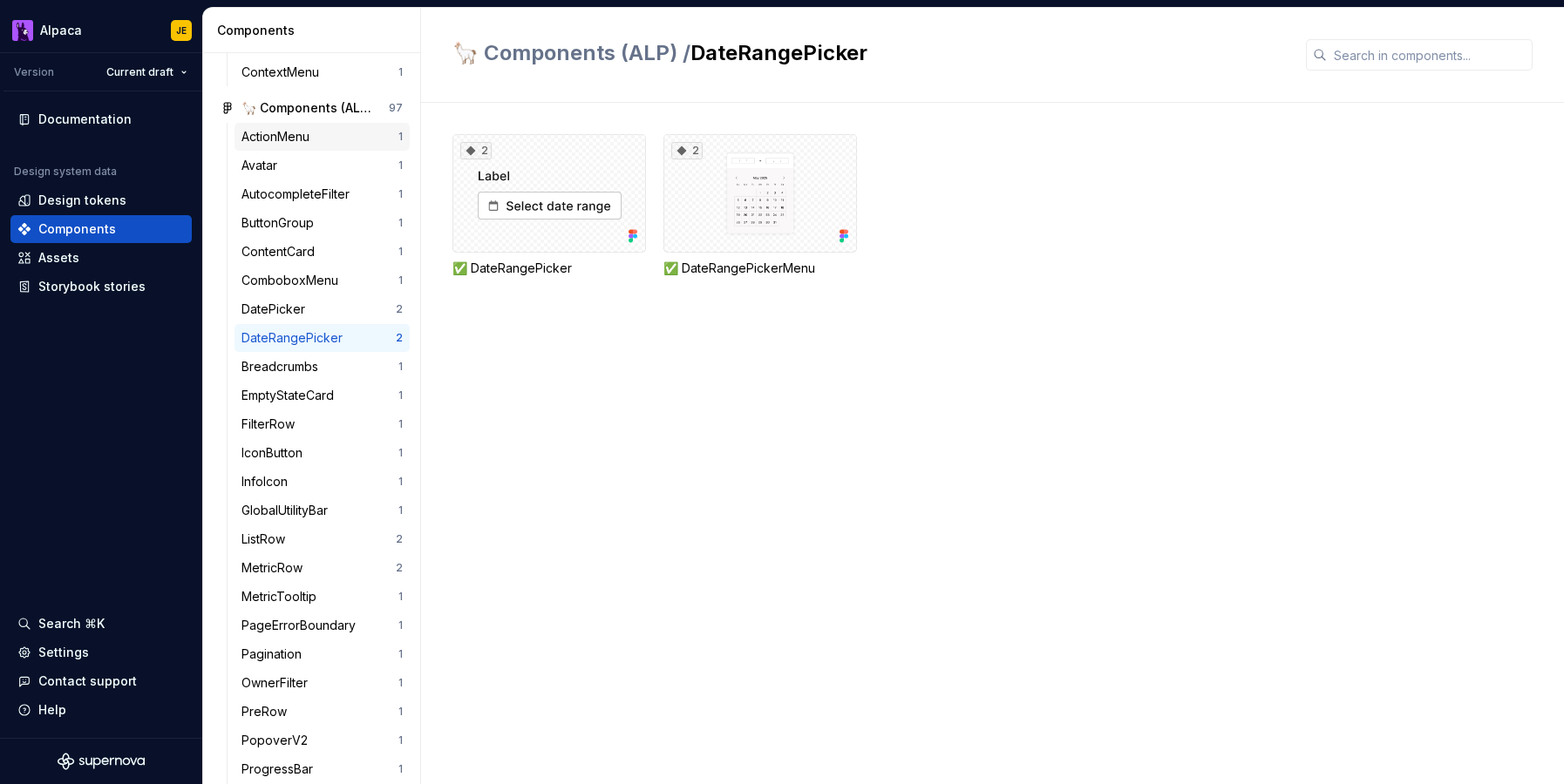
click at [313, 147] on div "ActionMenu 1" at bounding box center [322, 136] width 175 height 27
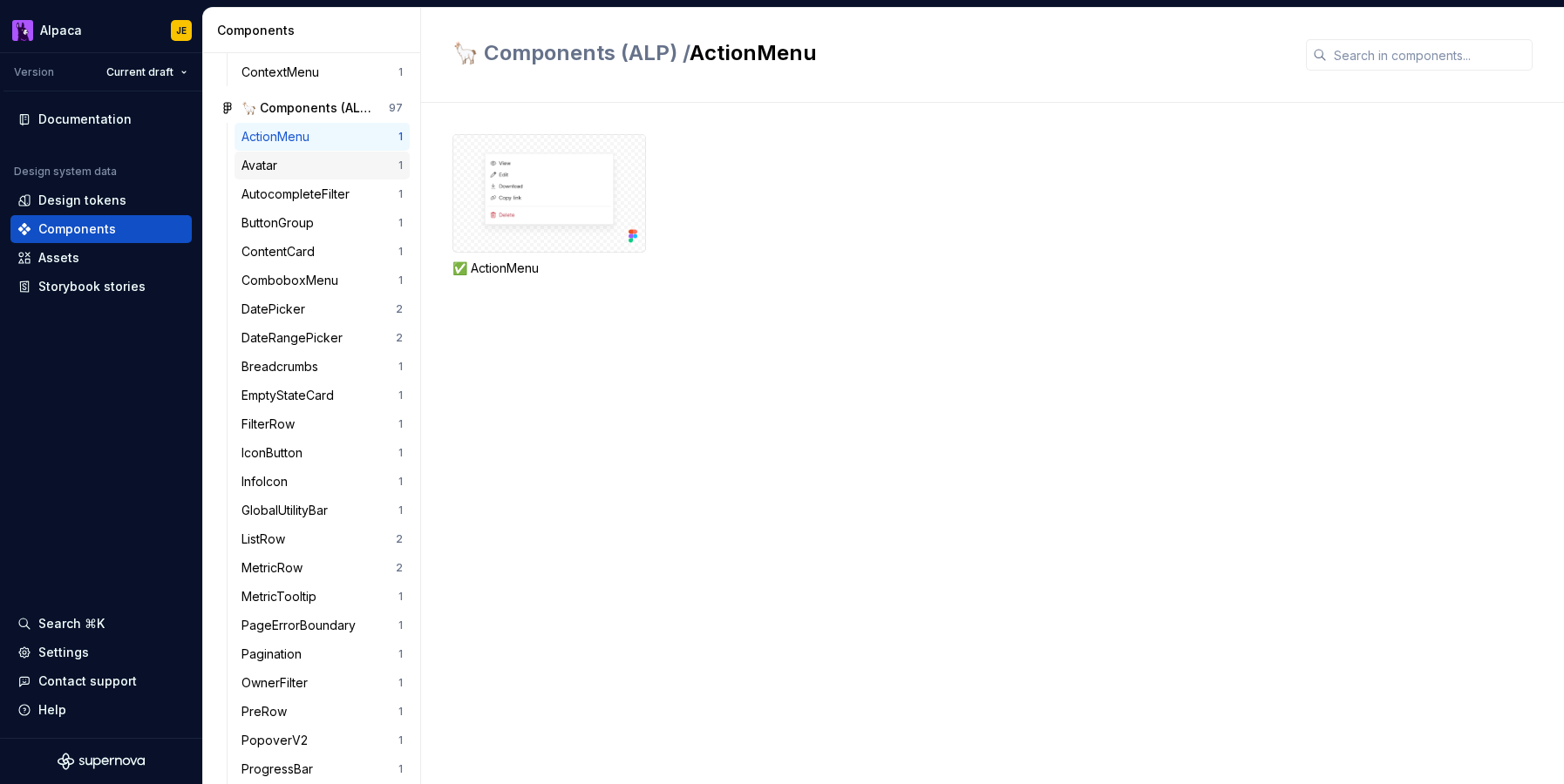
click at [307, 173] on div "Avatar" at bounding box center [320, 166] width 157 height 18
click at [310, 143] on div "ActionMenu" at bounding box center [279, 137] width 75 height 18
click at [302, 168] on div "Avatar" at bounding box center [320, 166] width 157 height 18
click at [304, 190] on div "AutocompleteFilter" at bounding box center [298, 194] width 115 height 18
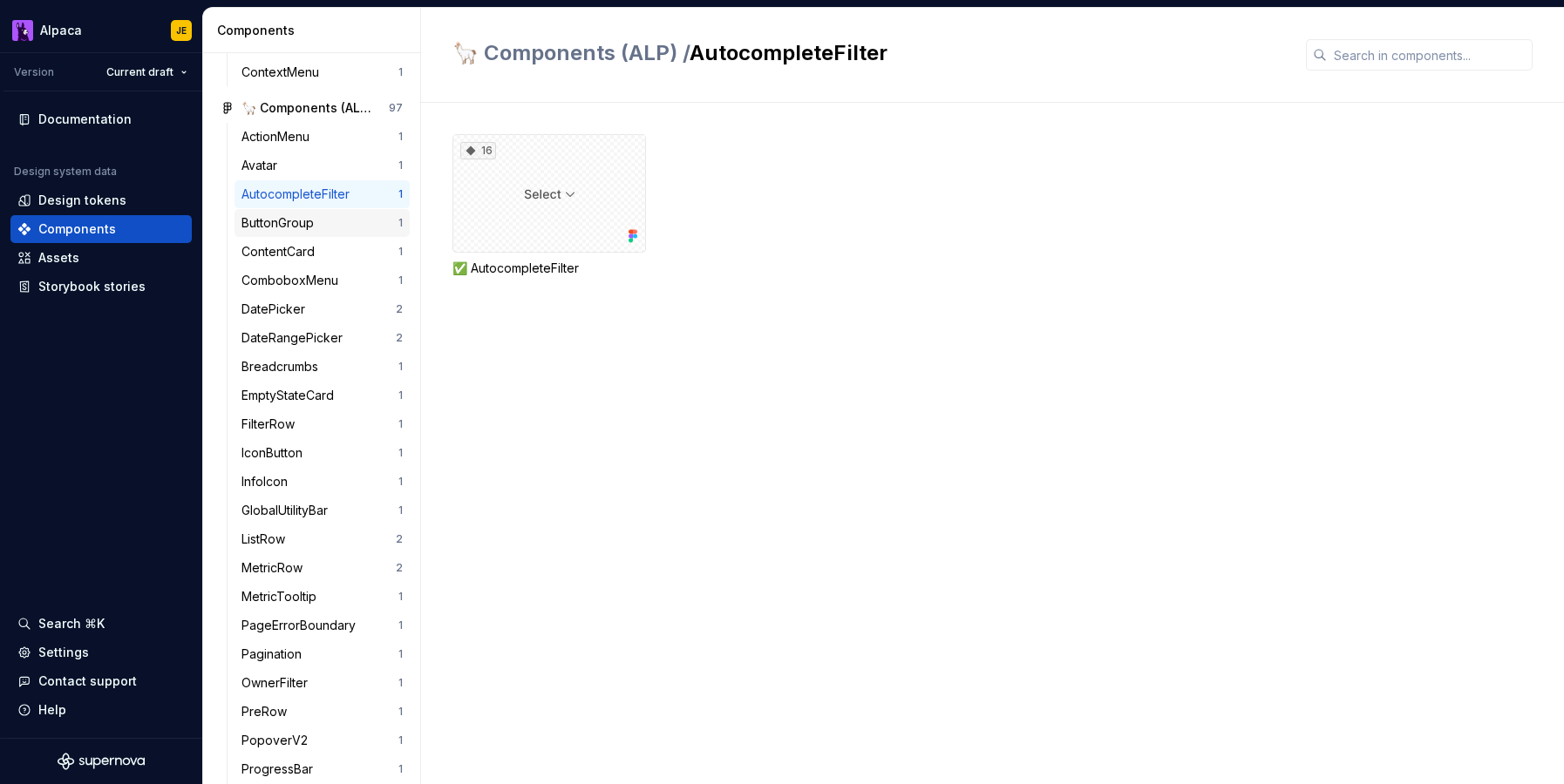
click at [305, 220] on div "ButtonGroup" at bounding box center [281, 223] width 80 height 18
click at [306, 198] on div "AutocompleteFilter" at bounding box center [298, 194] width 115 height 18
click at [556, 195] on div "16" at bounding box center [549, 193] width 193 height 119
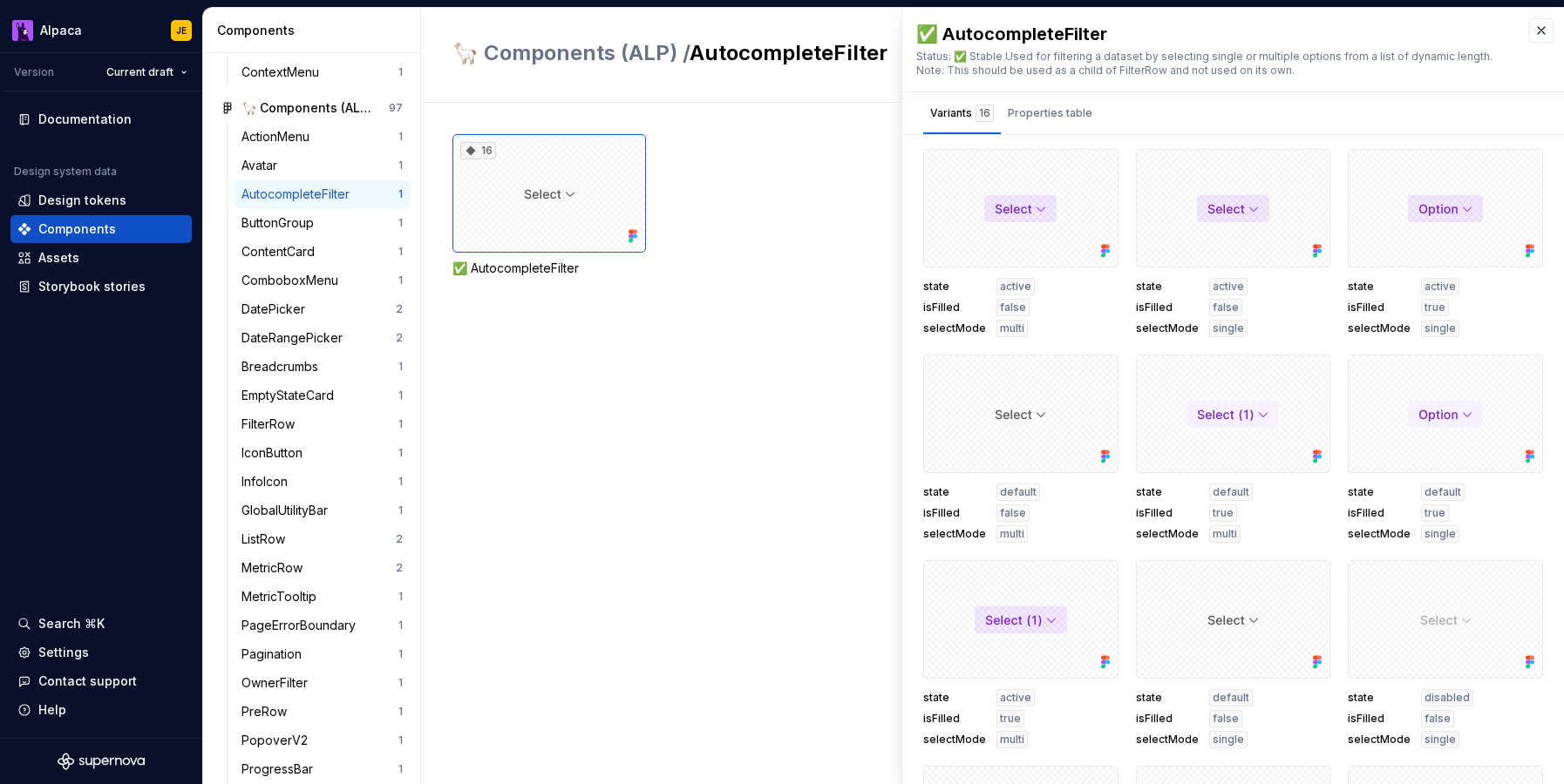
click at [782, 267] on div "16 ✅ AutocompleteFilter" at bounding box center [1008, 206] width 1111 height 143
click at [320, 225] on div "ButtonGroup" at bounding box center [281, 223] width 80 height 18
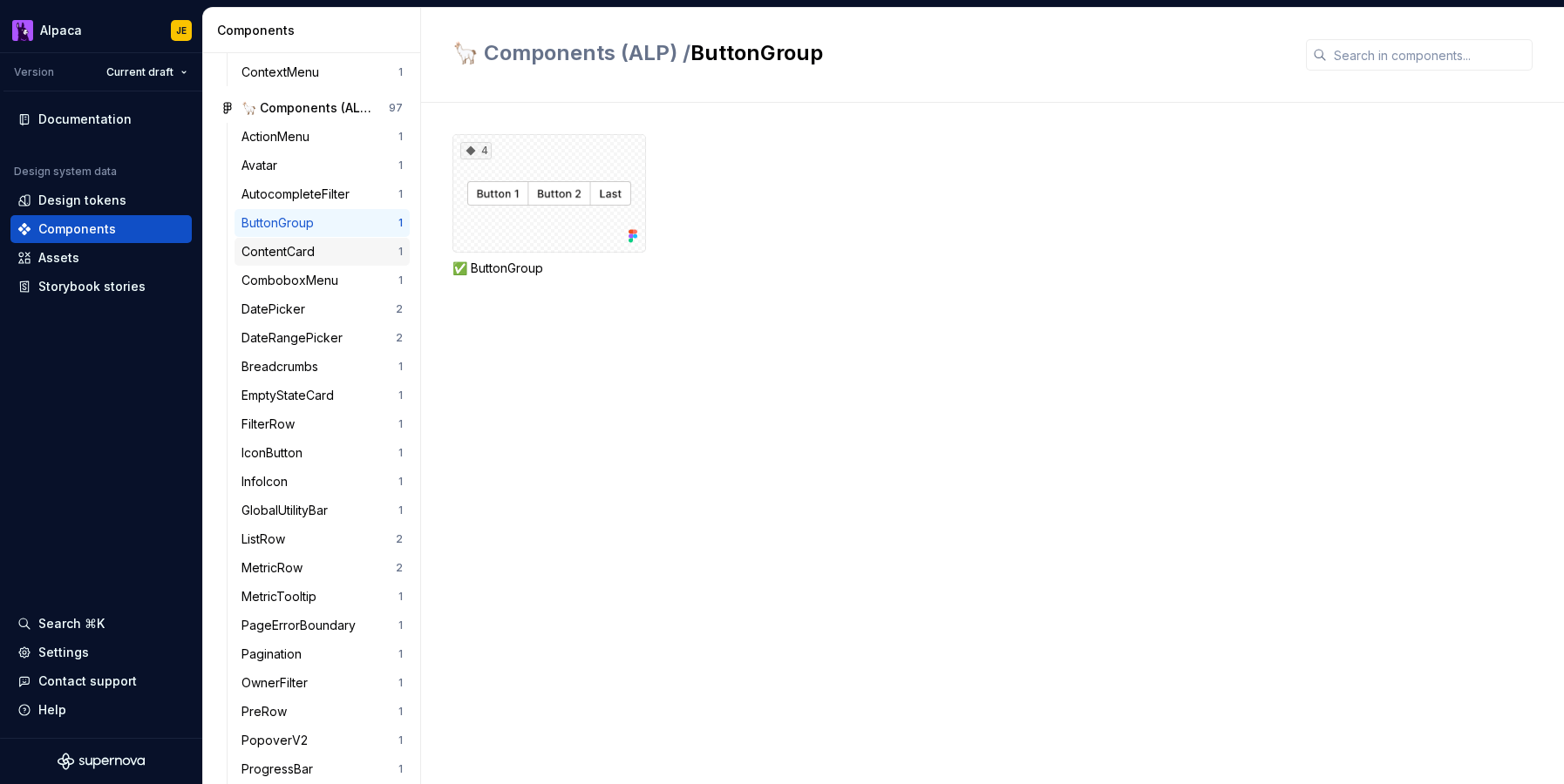
click at [327, 246] on div "ContentCard" at bounding box center [320, 252] width 157 height 18
click at [328, 268] on div "ComboboxMenu 1" at bounding box center [322, 281] width 175 height 27
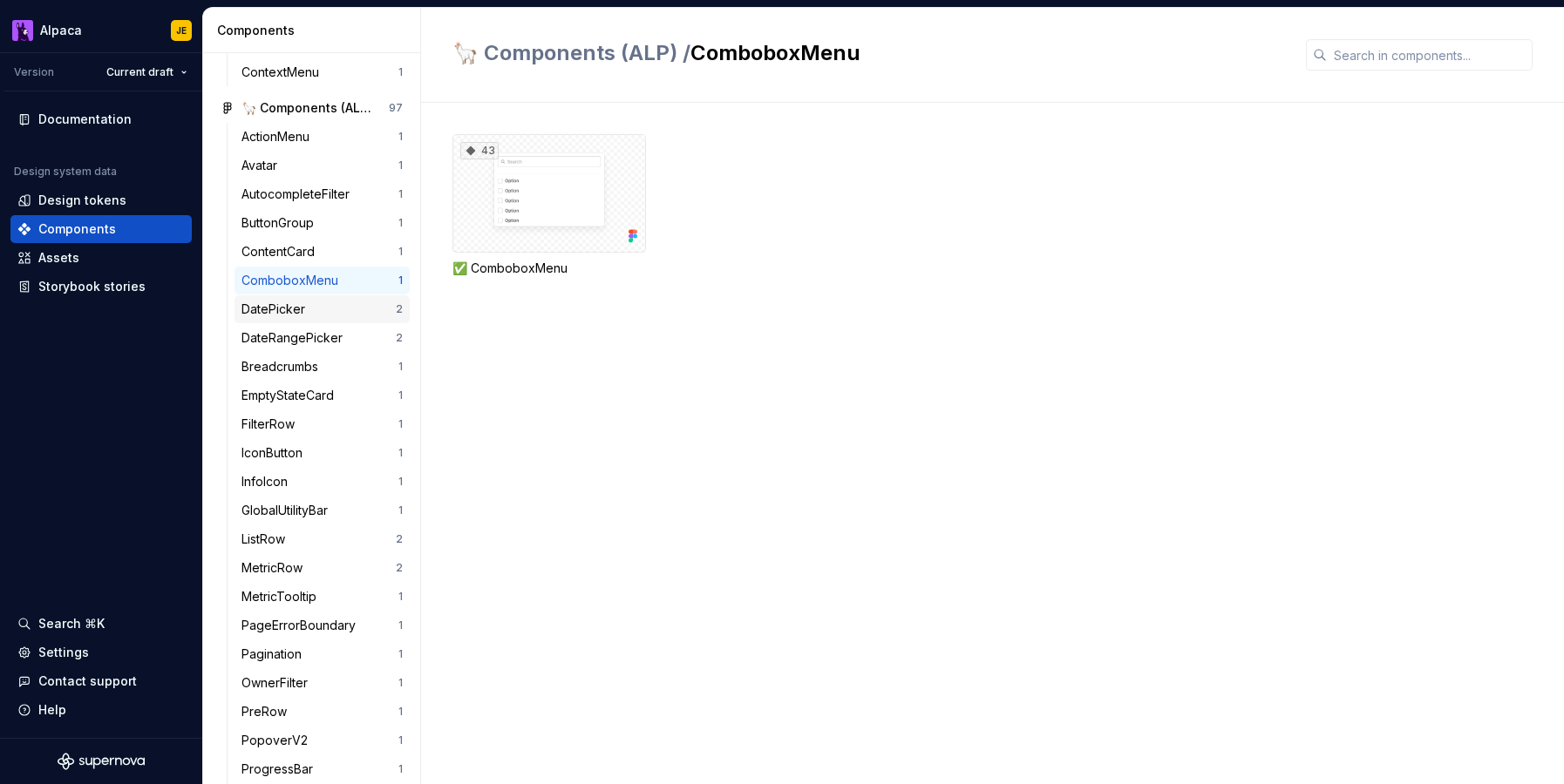
click at [328, 297] on div "DatePicker 2" at bounding box center [322, 309] width 175 height 27
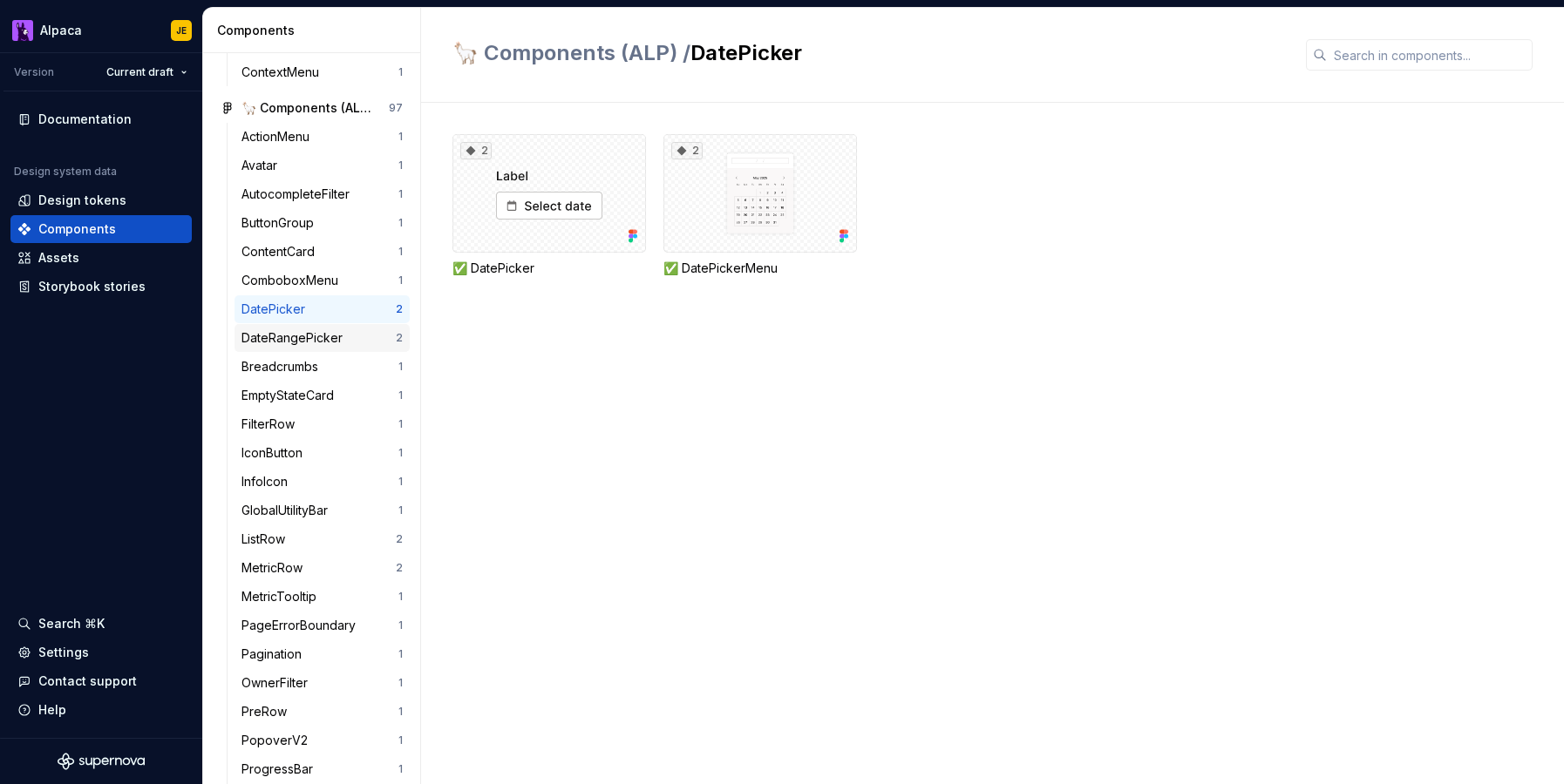
click at [335, 331] on div "DateRangePicker" at bounding box center [296, 339] width 108 height 18
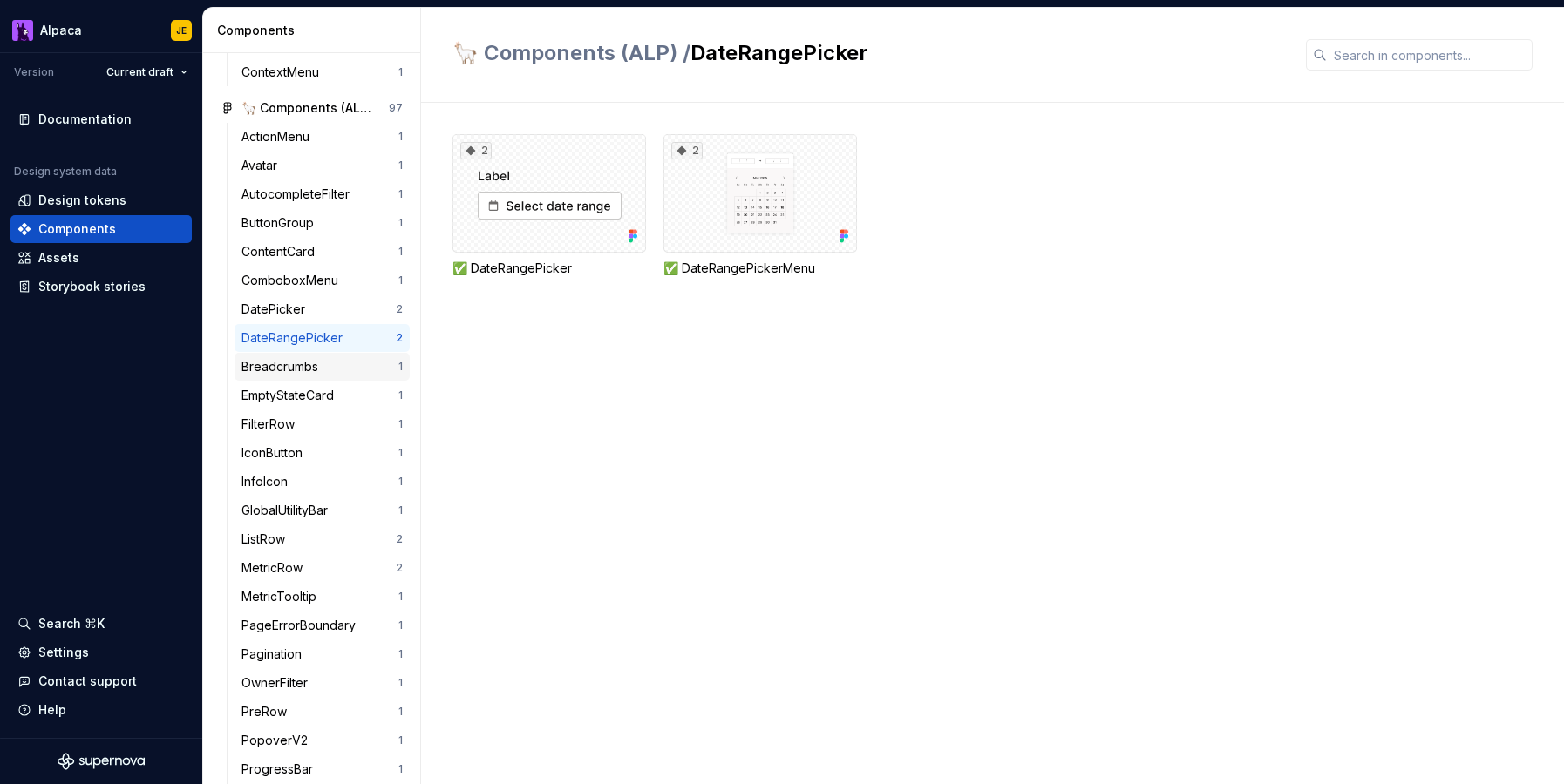
click at [334, 369] on div "Breadcrumbs" at bounding box center [320, 367] width 157 height 18
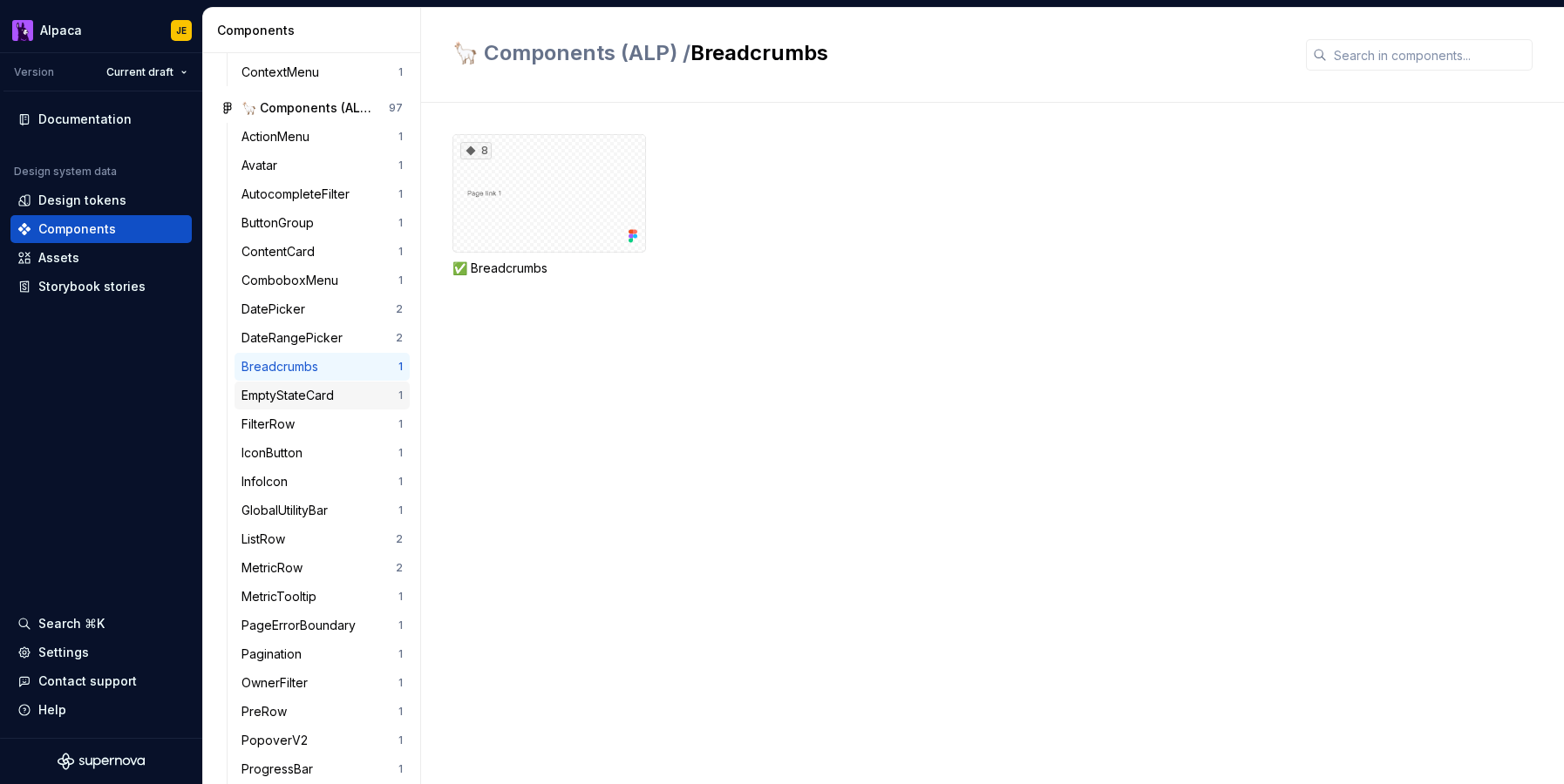
click at [326, 403] on div "EmptyStateCard" at bounding box center [291, 395] width 99 height 18
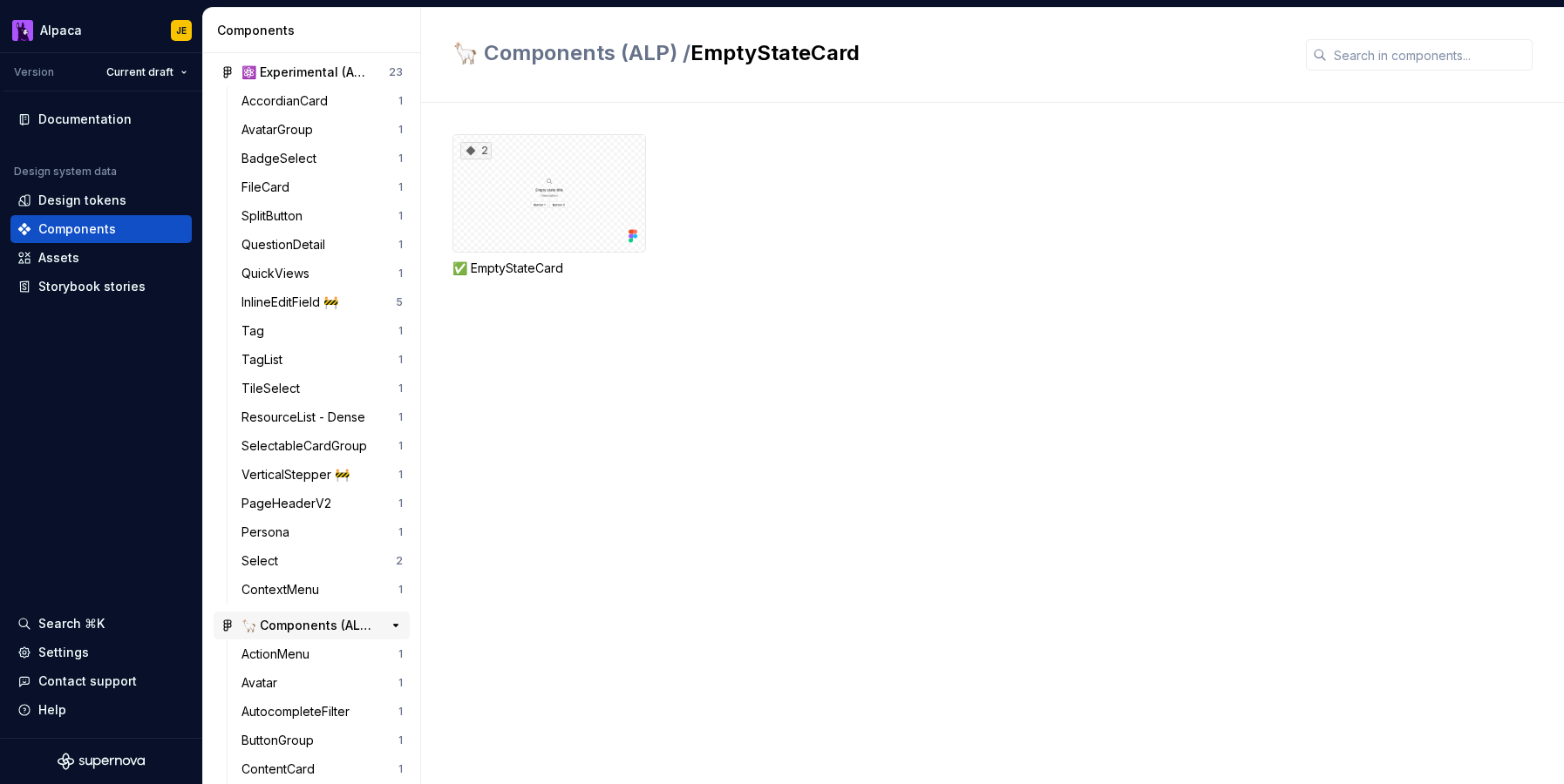
scroll to position [564, 0]
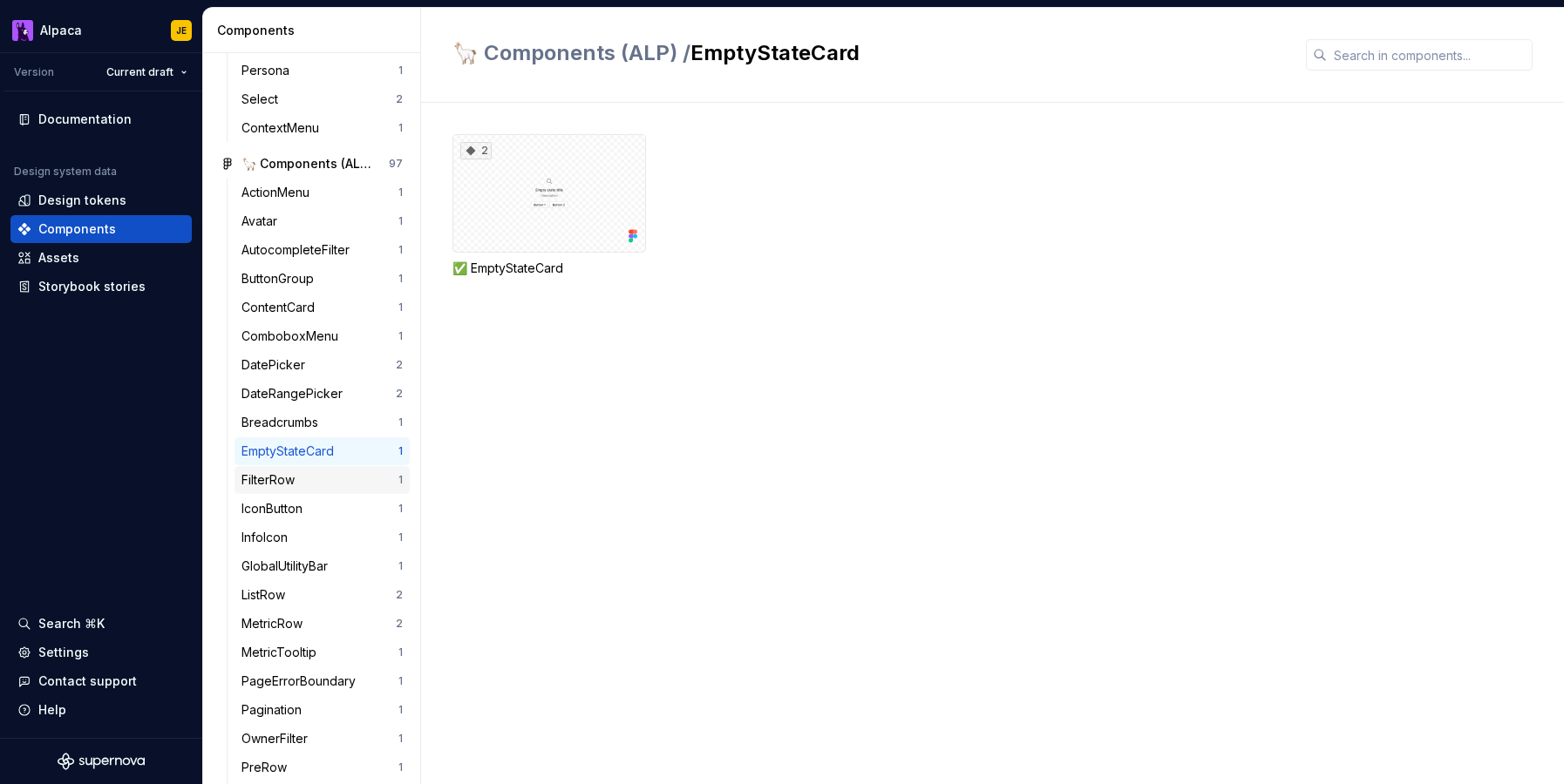
click at [310, 474] on div "FilterRow" at bounding box center [320, 480] width 157 height 18
click at [311, 506] on div "IconButton" at bounding box center [320, 509] width 157 height 18
click at [307, 488] on div "FilterRow" at bounding box center [320, 480] width 157 height 18
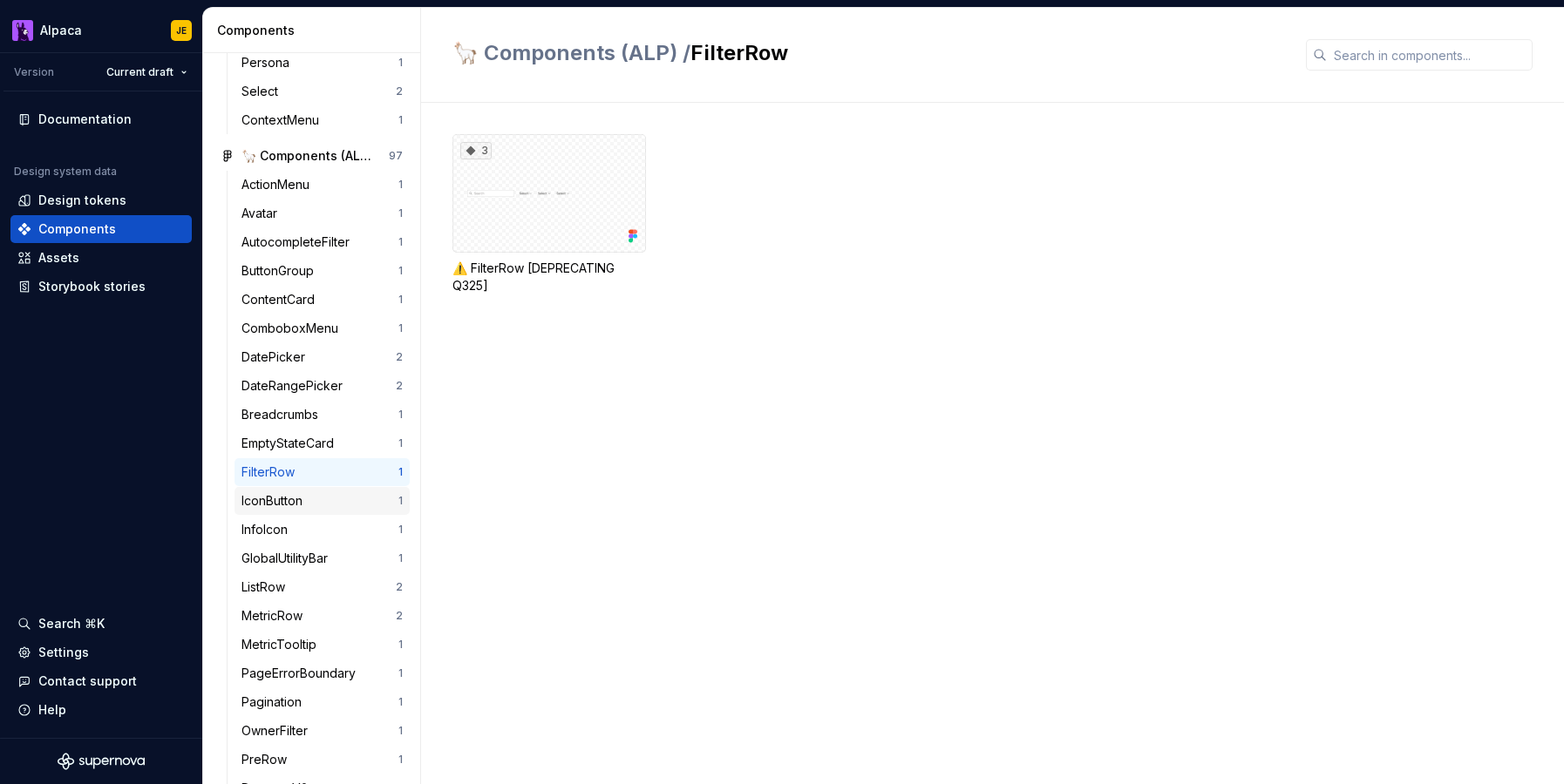
scroll to position [574, 0]
click at [303, 524] on div "InfoIcon" at bounding box center [320, 528] width 157 height 18
click at [309, 555] on div "GlobalUtilityBar" at bounding box center [288, 557] width 93 height 18
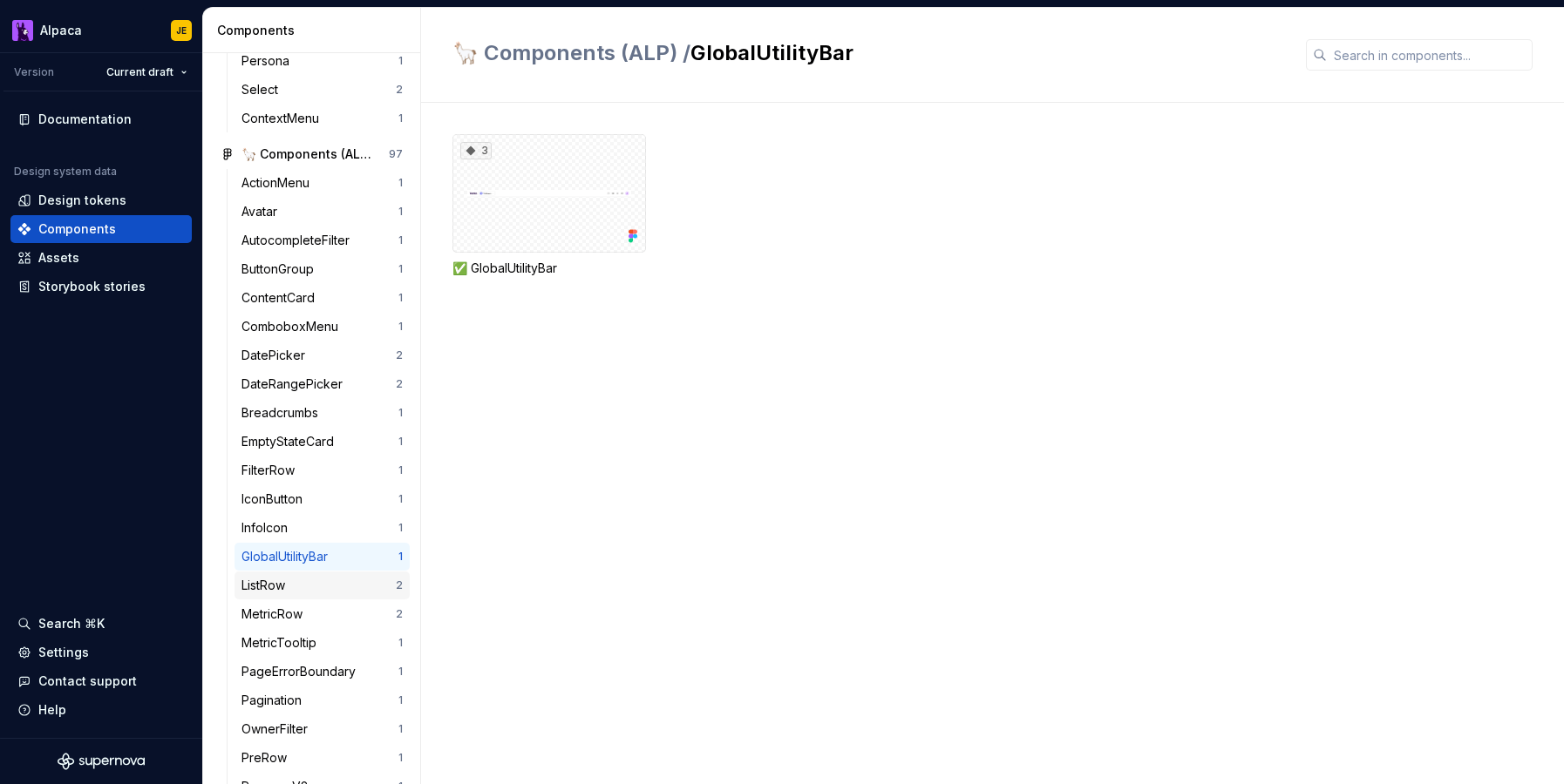
click at [308, 587] on div "ListRow" at bounding box center [318, 586] width 154 height 18
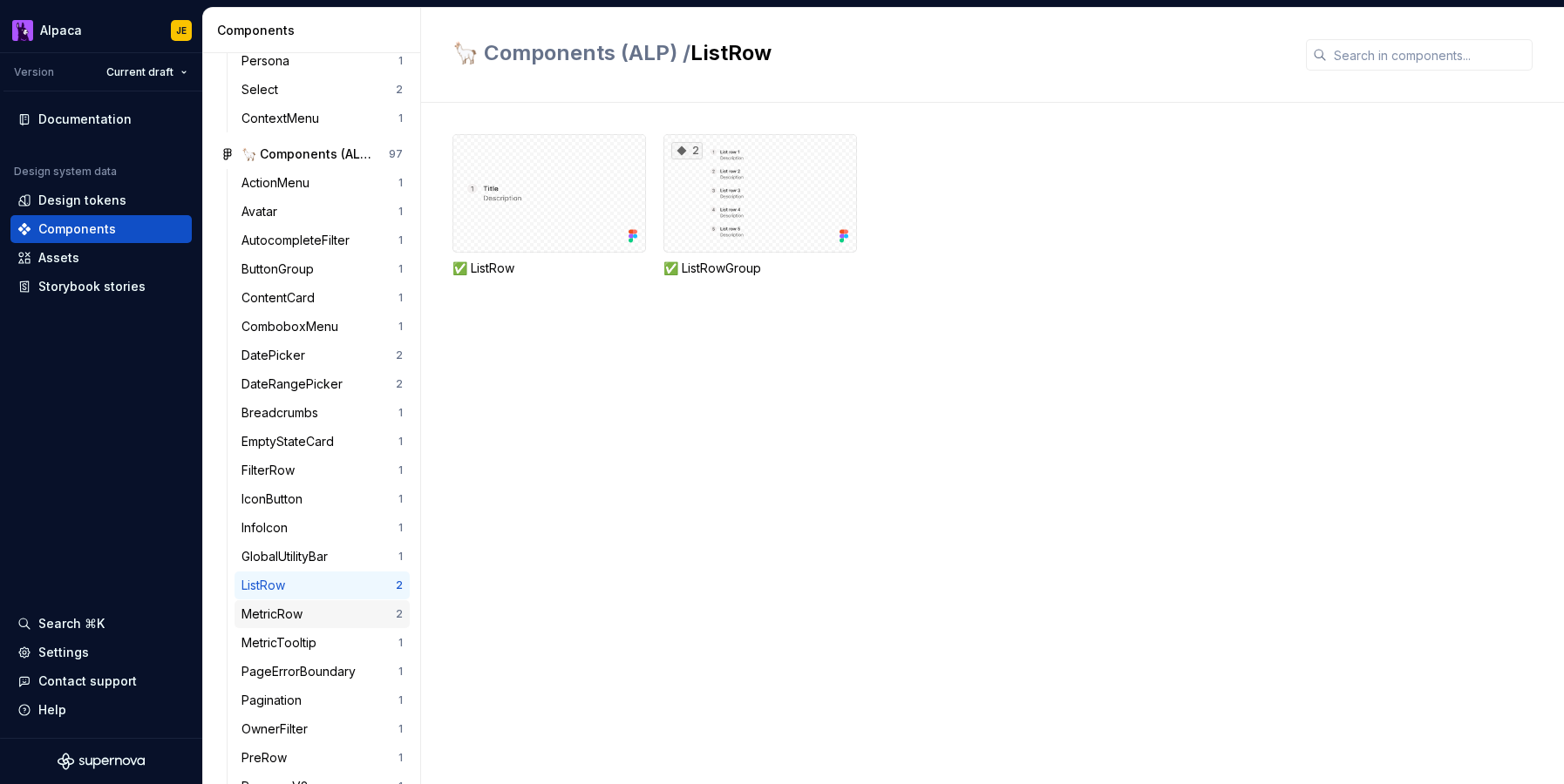
click at [324, 606] on div "MetricRow" at bounding box center [318, 614] width 154 height 18
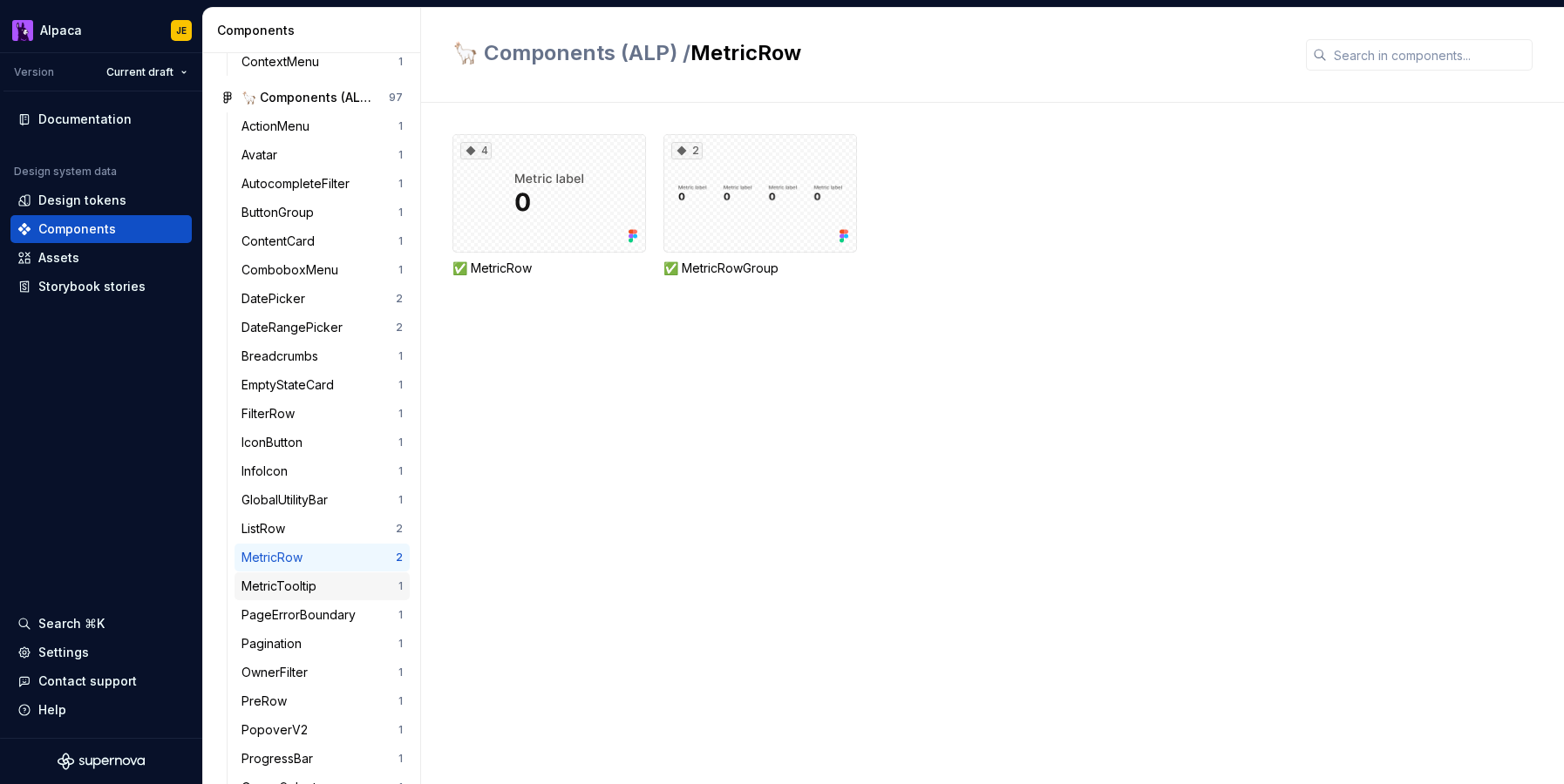
scroll to position [638, 0]
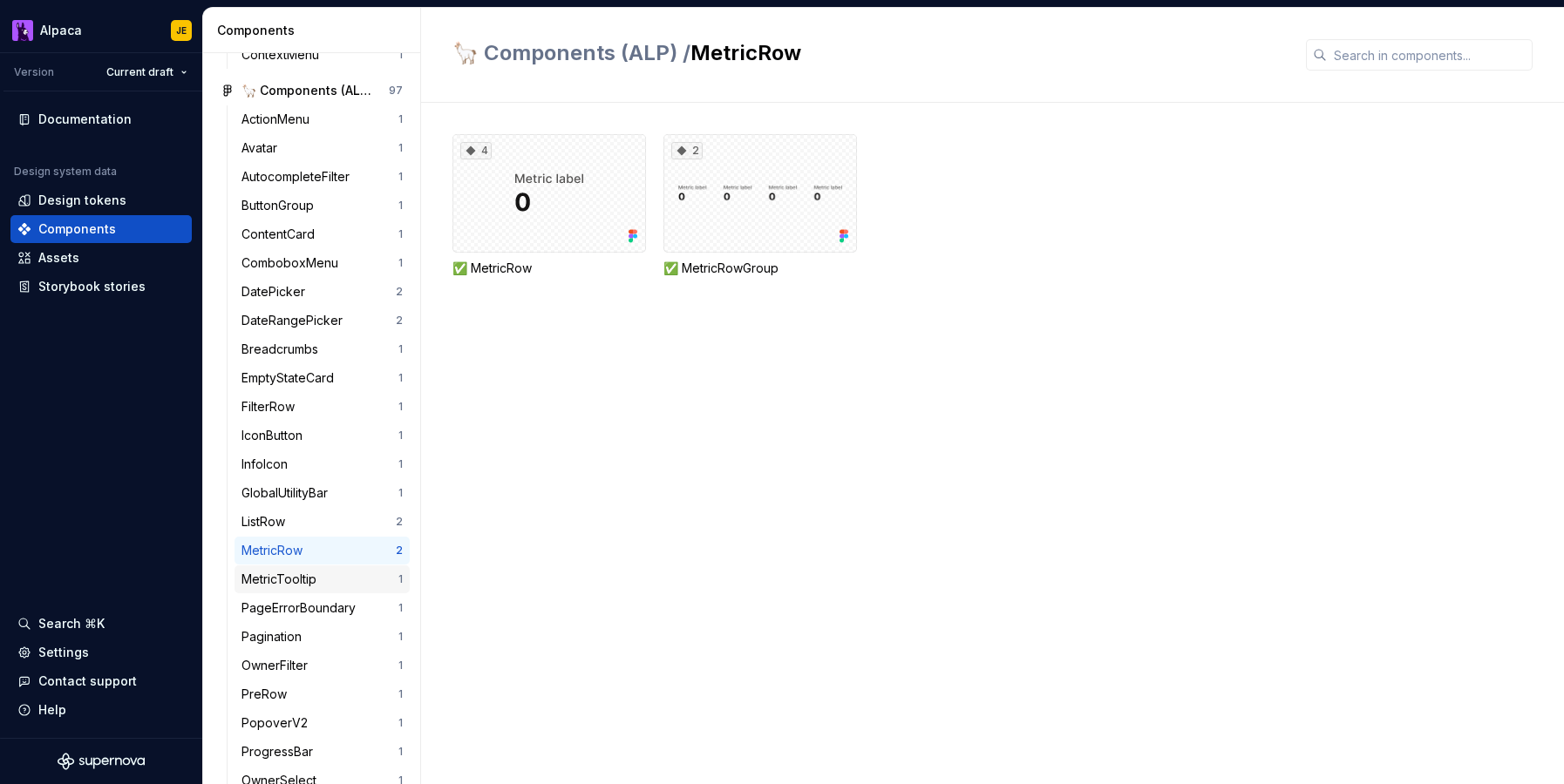
click at [326, 579] on div "MetricTooltip" at bounding box center [320, 580] width 157 height 18
click at [331, 607] on div "PageErrorBoundary" at bounding box center [301, 608] width 121 height 18
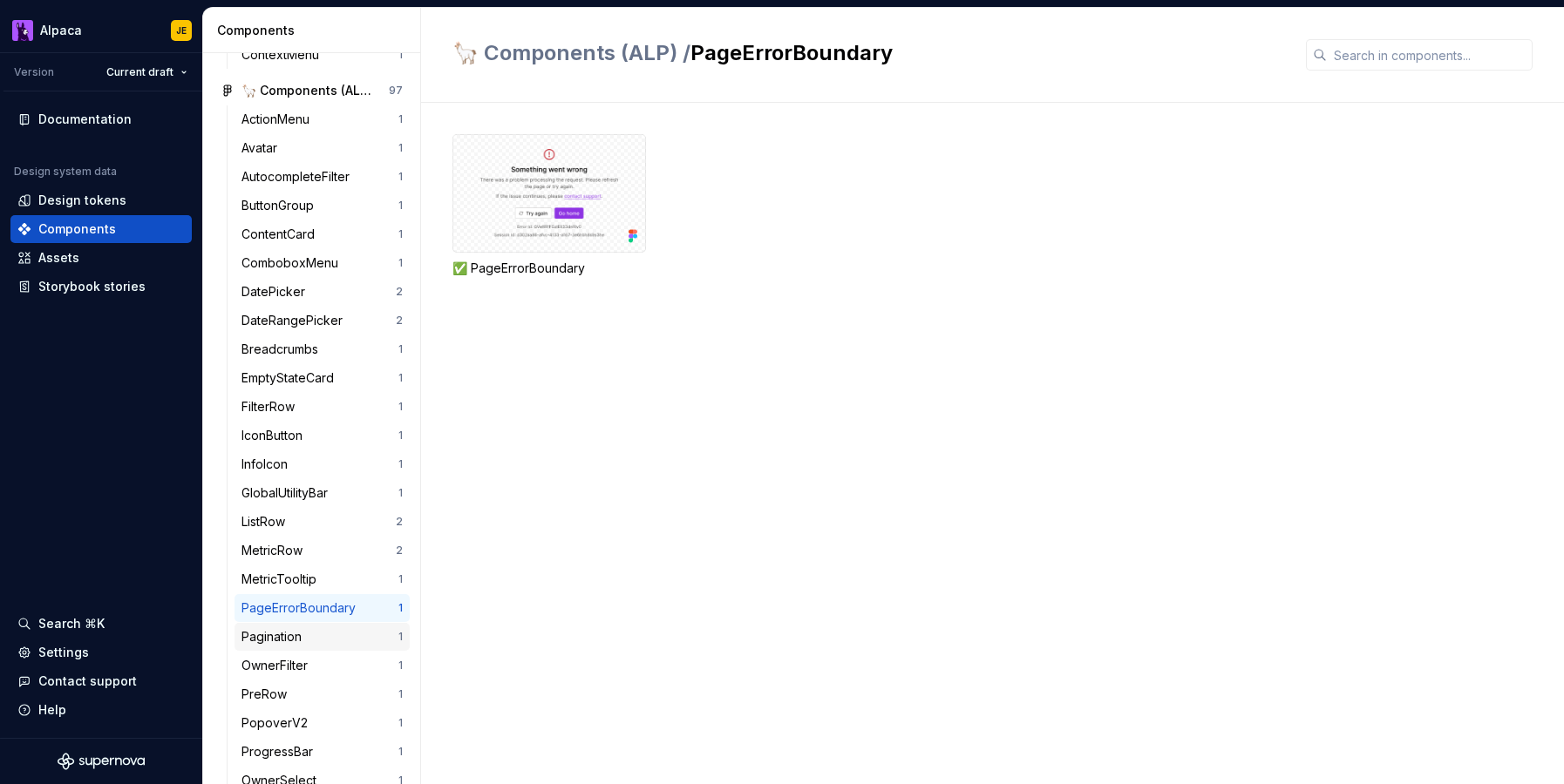
click at [333, 632] on div "Pagination" at bounding box center [320, 637] width 157 height 18
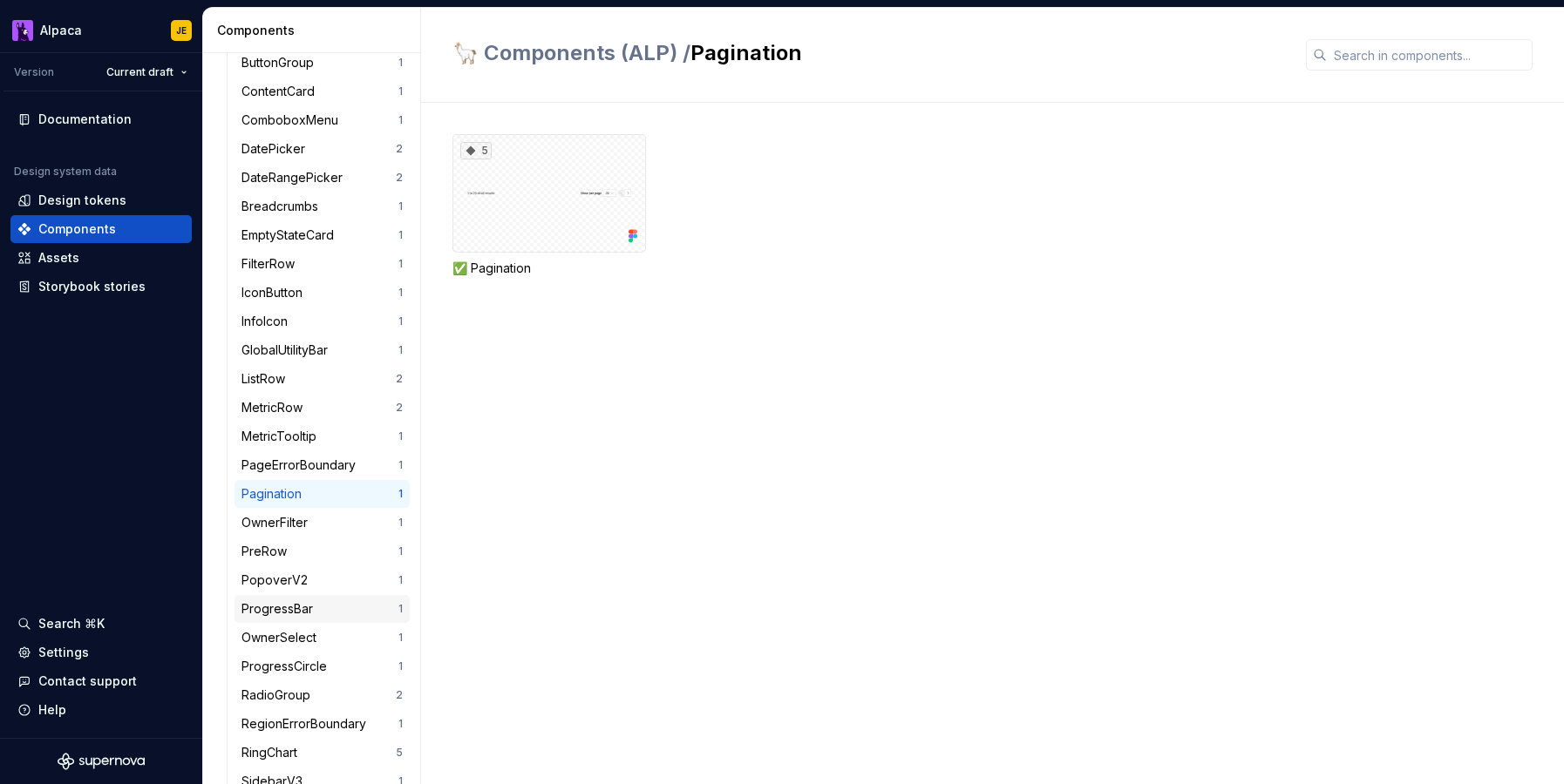
scroll to position [797, 0]
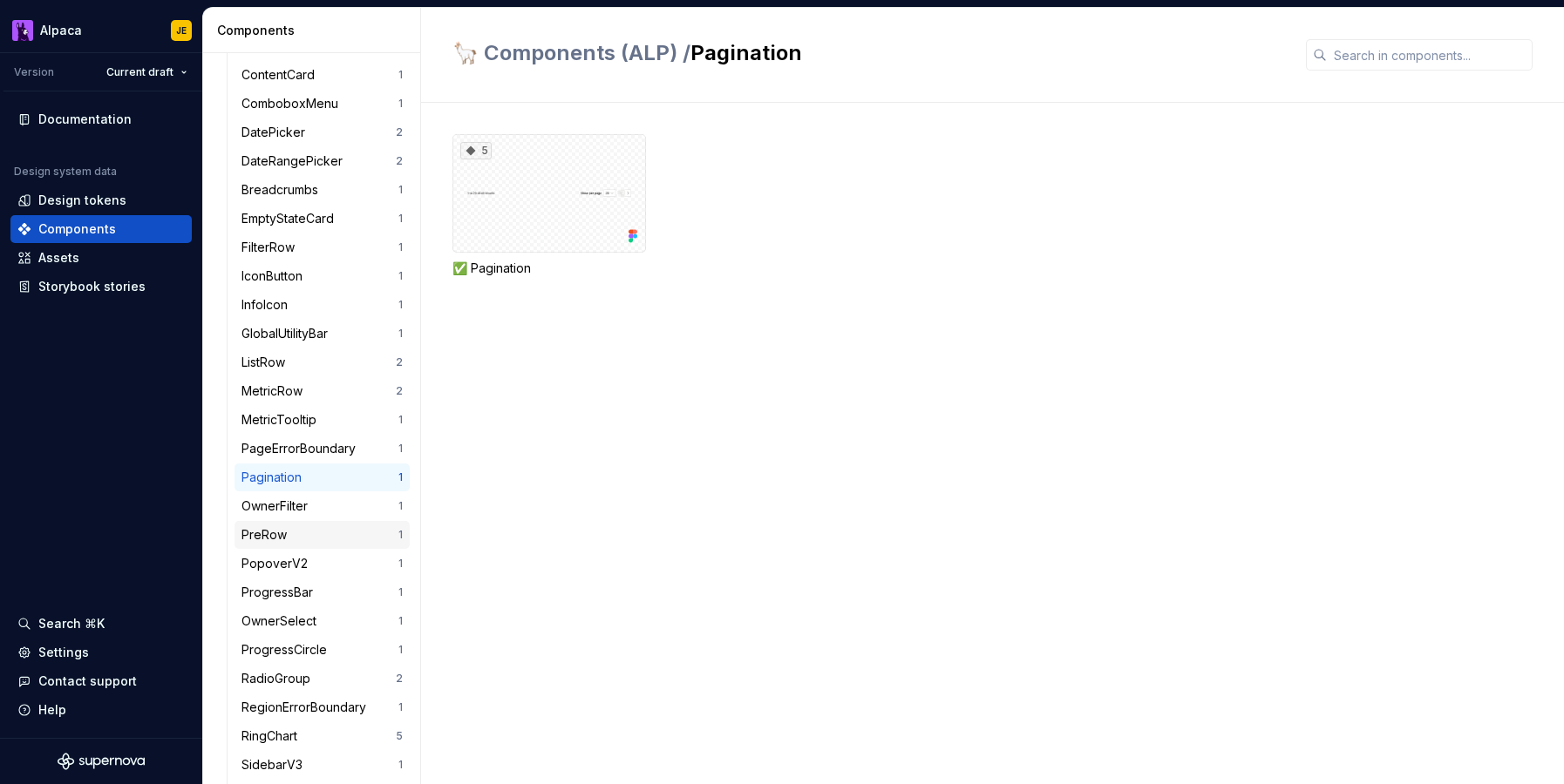
click at [316, 547] on div "PreRow 1" at bounding box center [322, 535] width 175 height 27
click at [318, 563] on div "PopoverV2" at bounding box center [320, 564] width 157 height 18
click at [307, 506] on div "OwnerFilter" at bounding box center [278, 506] width 74 height 18
